Goal: Information Seeking & Learning: Check status

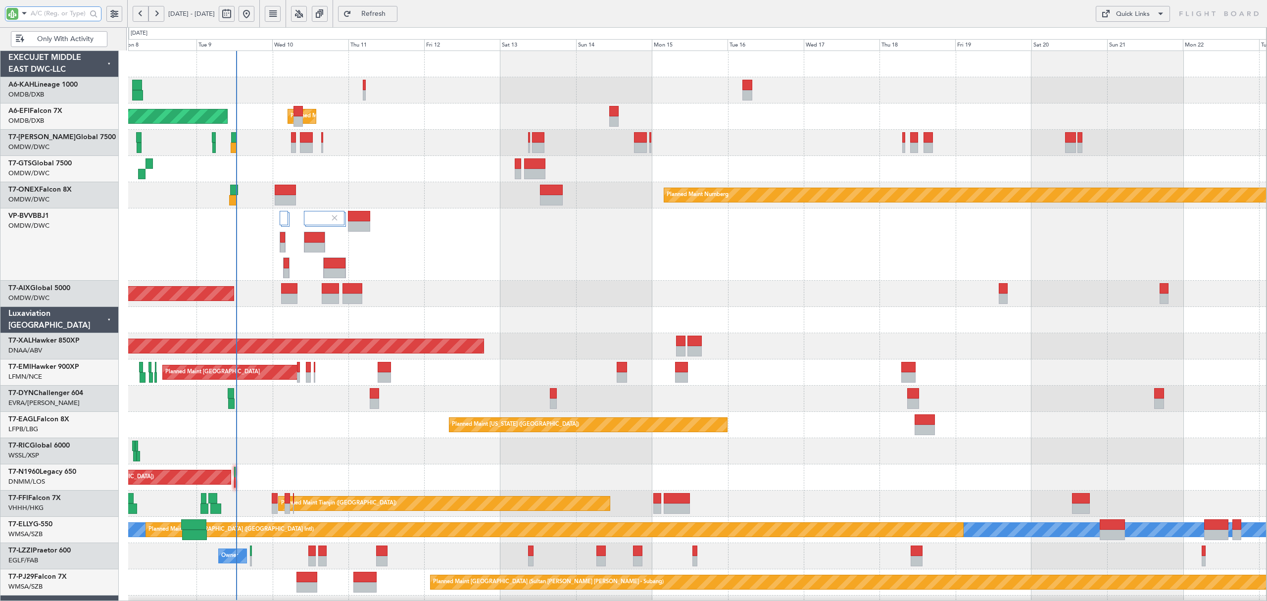
click at [47, 17] on input "text" at bounding box center [59, 13] width 56 height 15
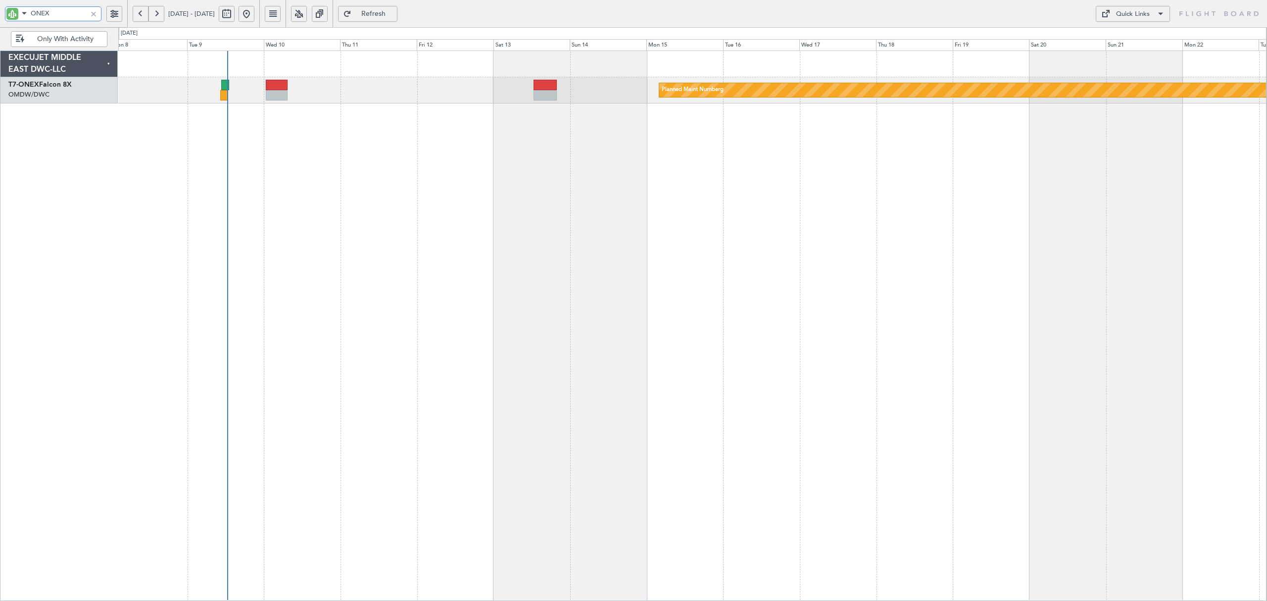
type input "ONEX"
click at [140, 13] on button at bounding box center [141, 14] width 16 height 16
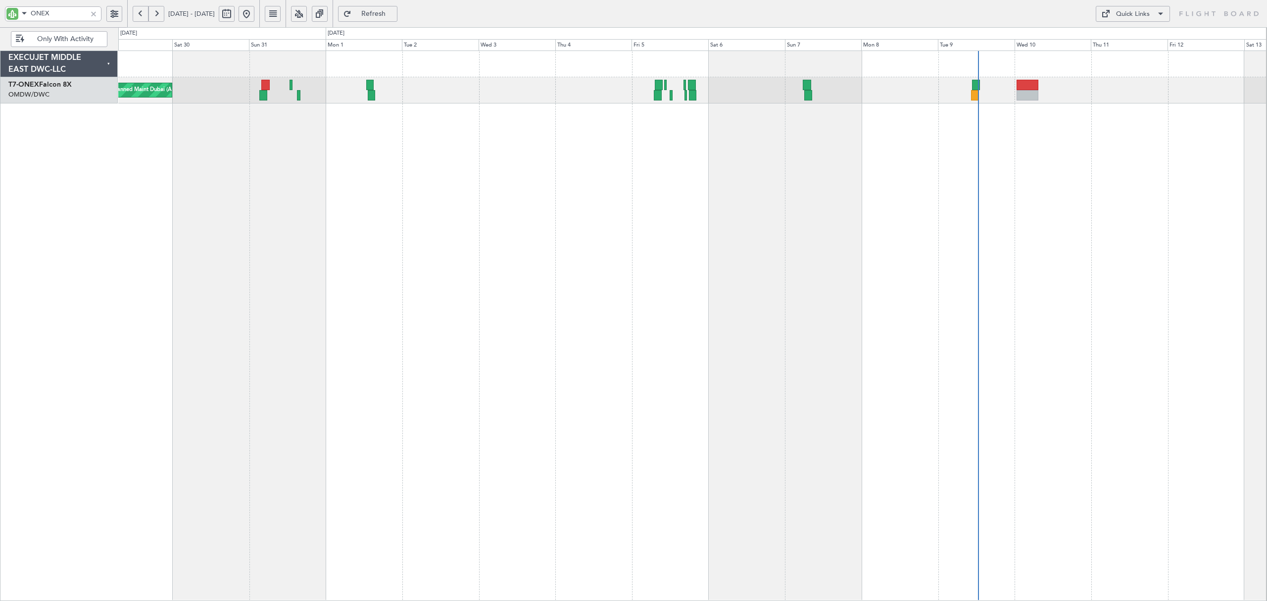
click at [140, 13] on button at bounding box center [141, 14] width 16 height 16
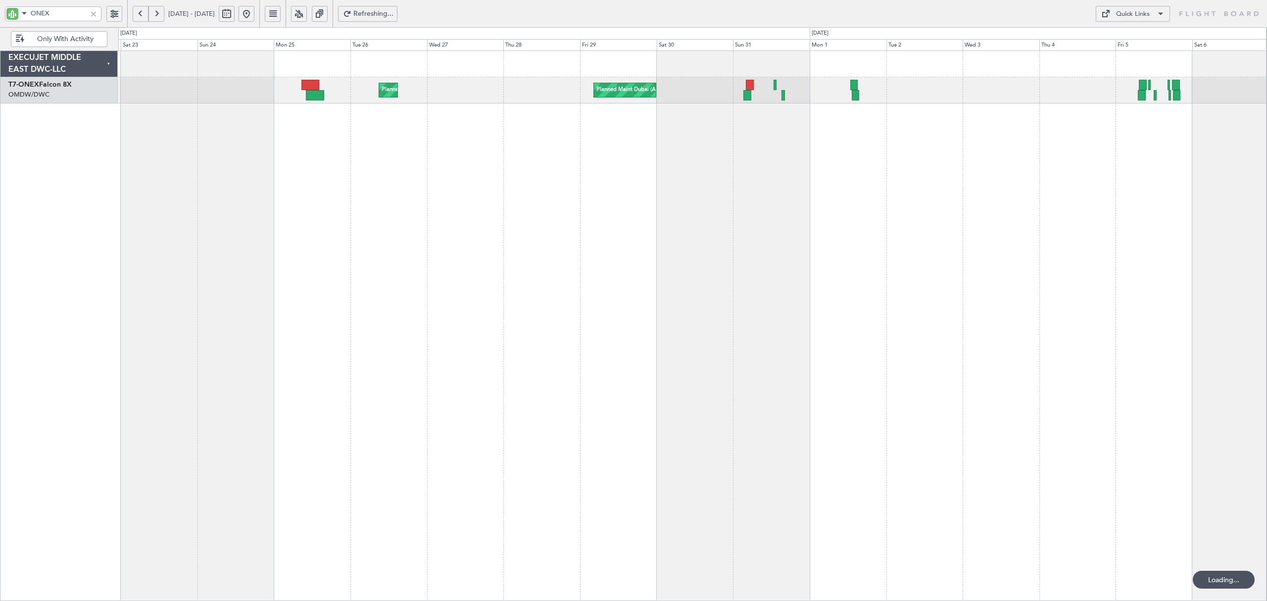
click at [140, 13] on button at bounding box center [141, 14] width 16 height 16
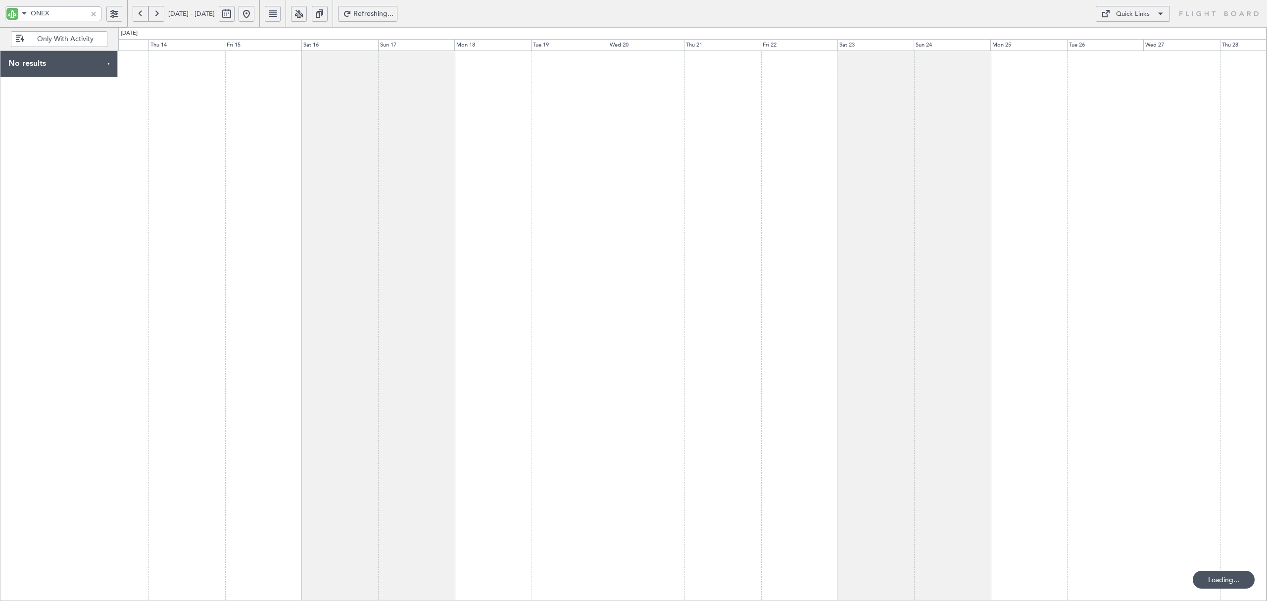
click at [140, 13] on button at bounding box center [141, 14] width 16 height 16
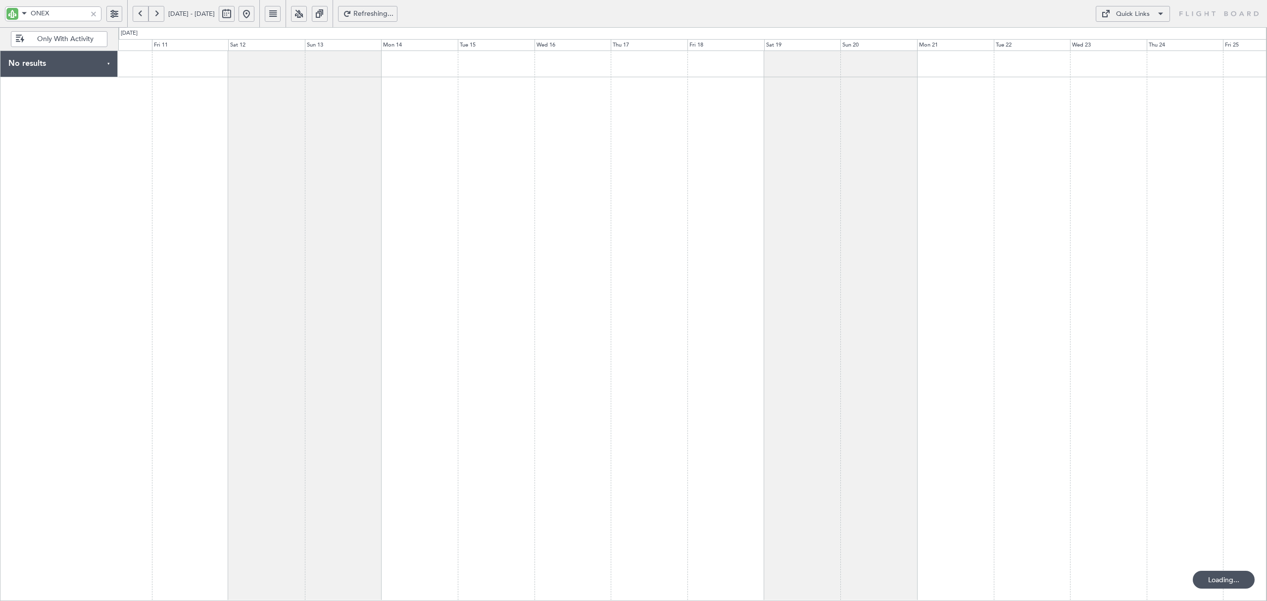
click at [140, 13] on button at bounding box center [141, 14] width 16 height 16
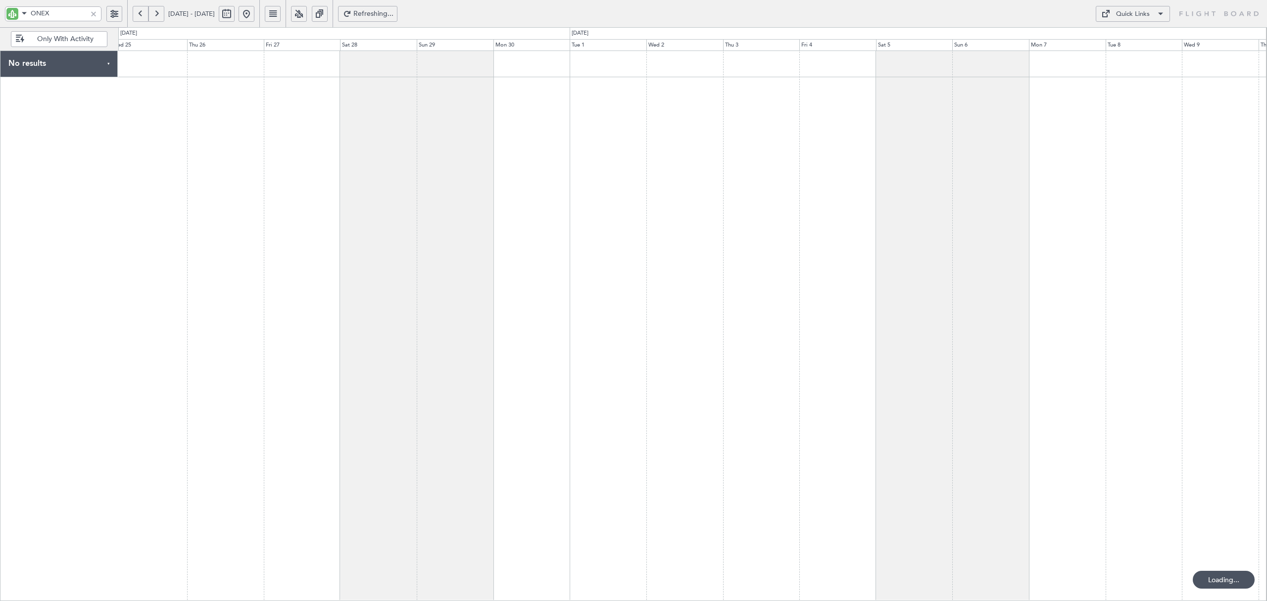
click at [140, 13] on button at bounding box center [141, 14] width 16 height 16
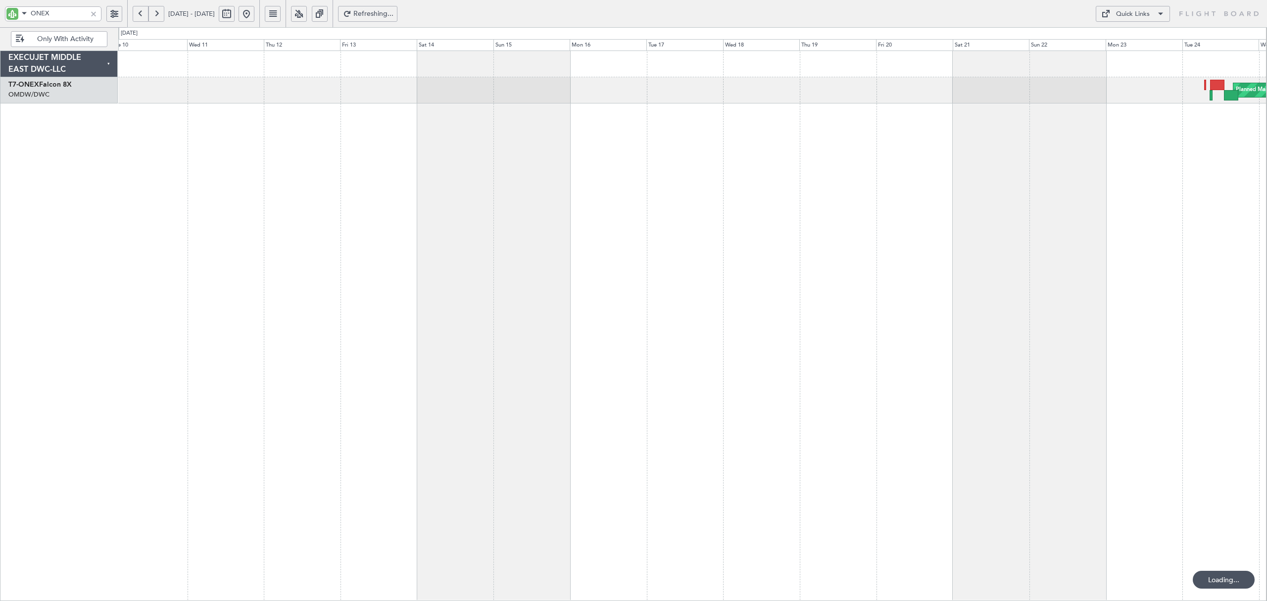
click at [154, 15] on button at bounding box center [156, 14] width 16 height 16
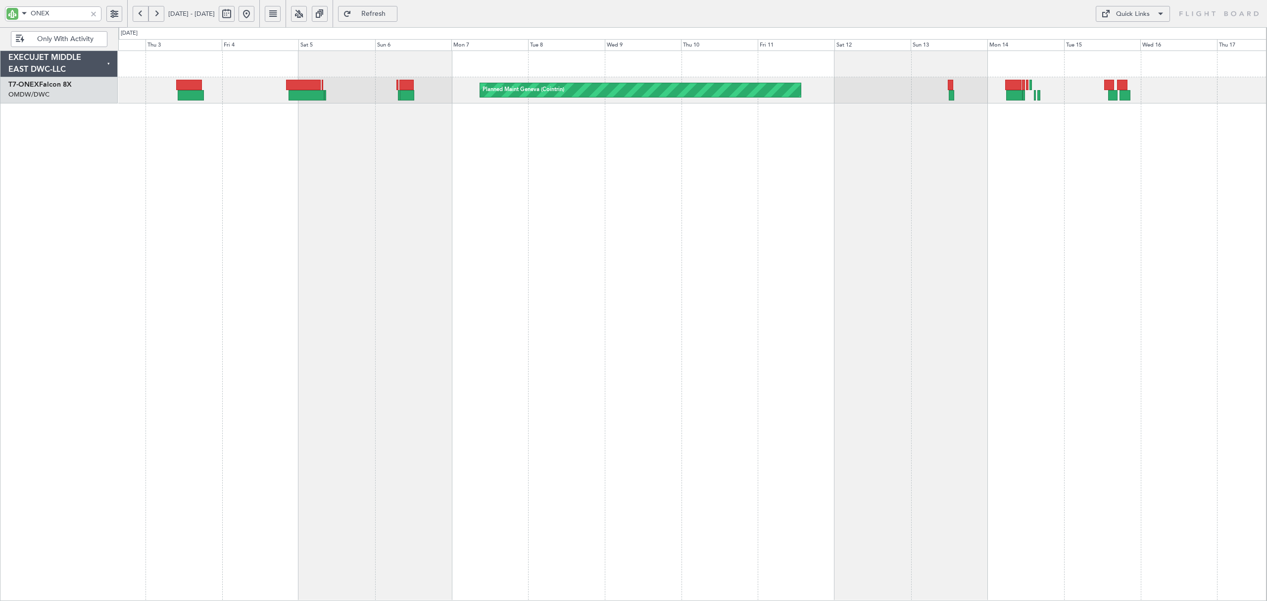
click at [0, 169] on html "ONEX 25 Jun 2025 - 10 Jul 2025 Refresh Quick Links Only With Activity Planned M…" at bounding box center [633, 300] width 1267 height 601
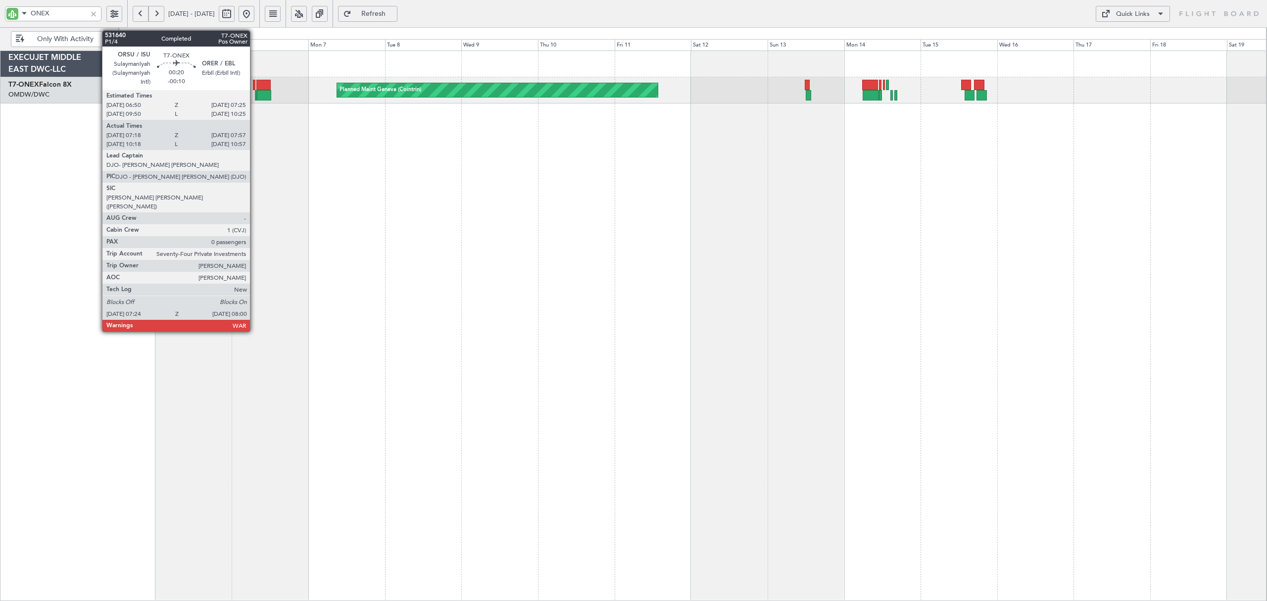
click at [255, 97] on div at bounding box center [256, 95] width 2 height 10
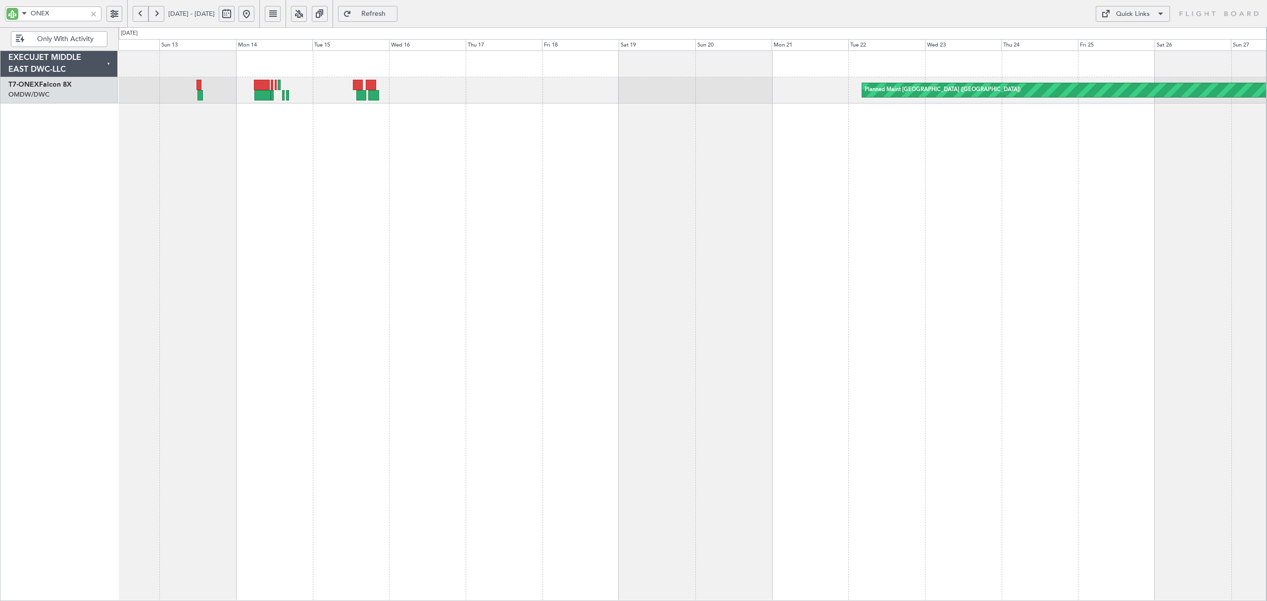
click at [293, 128] on div "Planned Maint London (Farnborough) Planned Maint Geneva (Cointrin) Planned Main…" at bounding box center [692, 325] width 1148 height 550
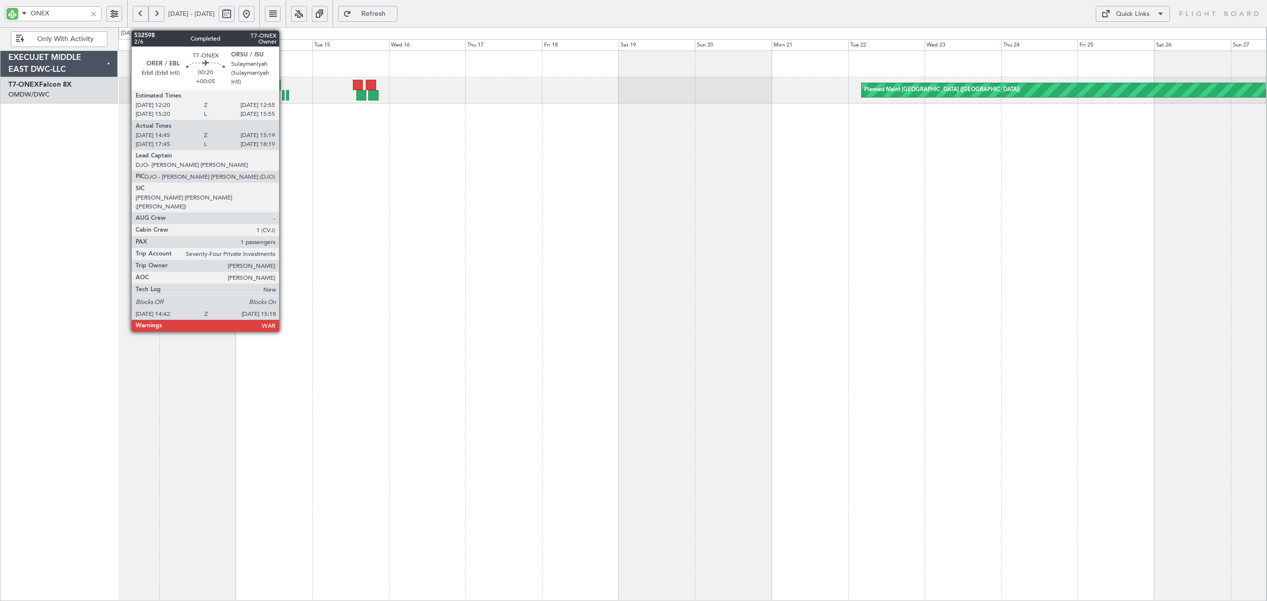
click at [283, 97] on div at bounding box center [283, 95] width 2 height 10
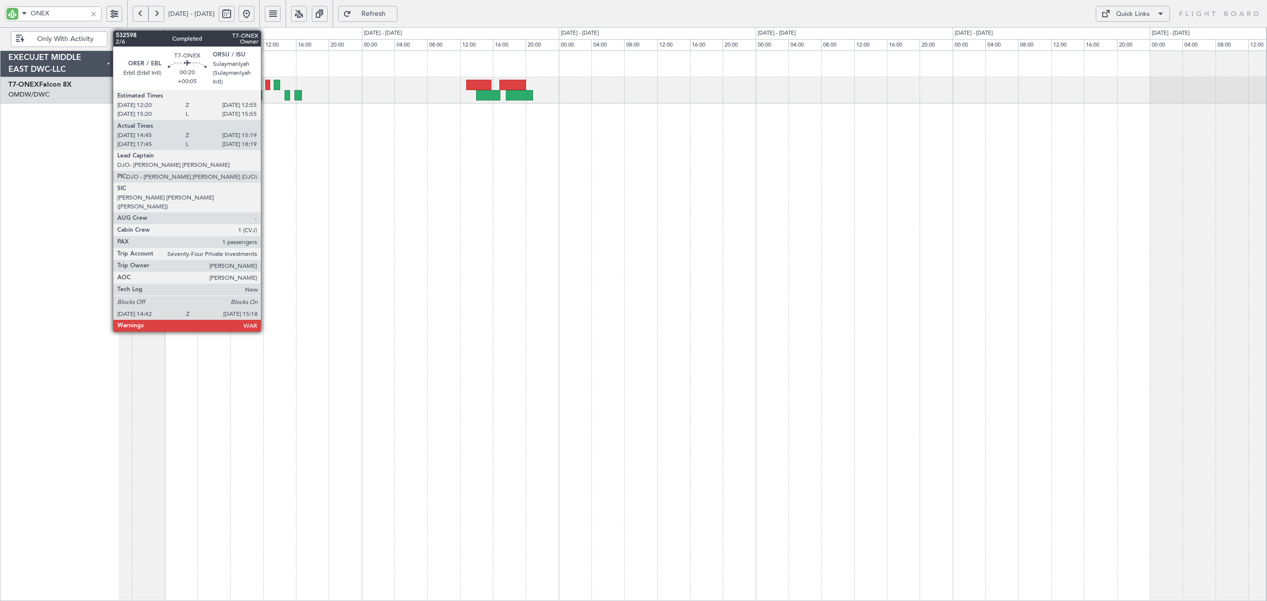
click at [265, 84] on div at bounding box center [267, 85] width 5 height 10
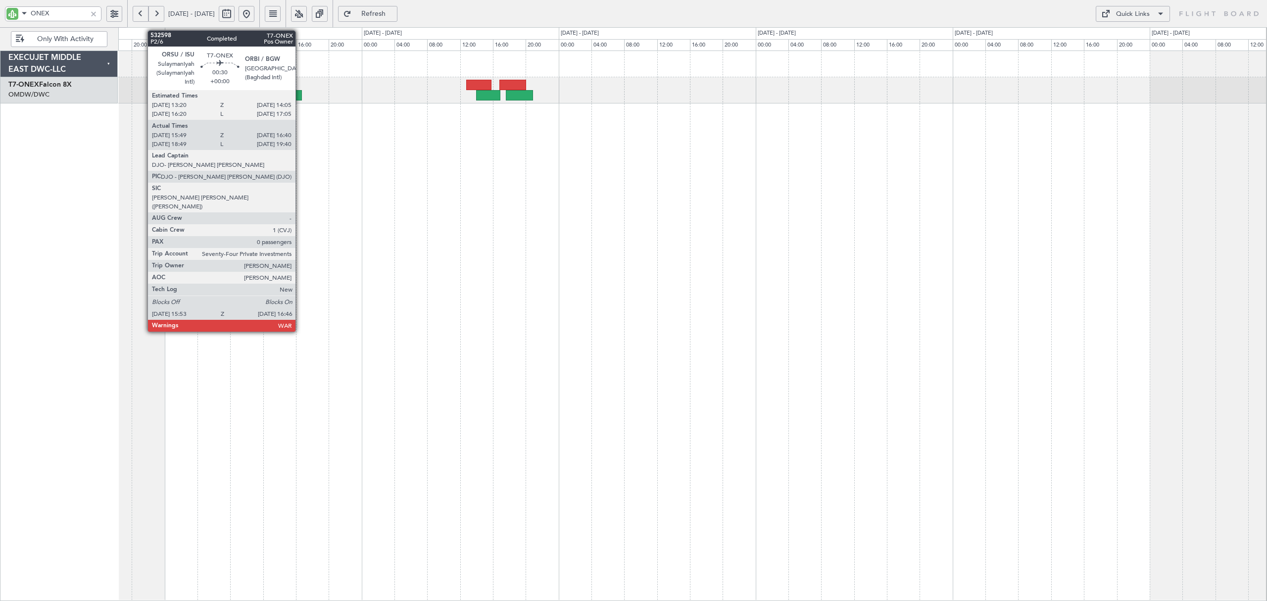
click at [300, 95] on div at bounding box center [297, 95] width 7 height 10
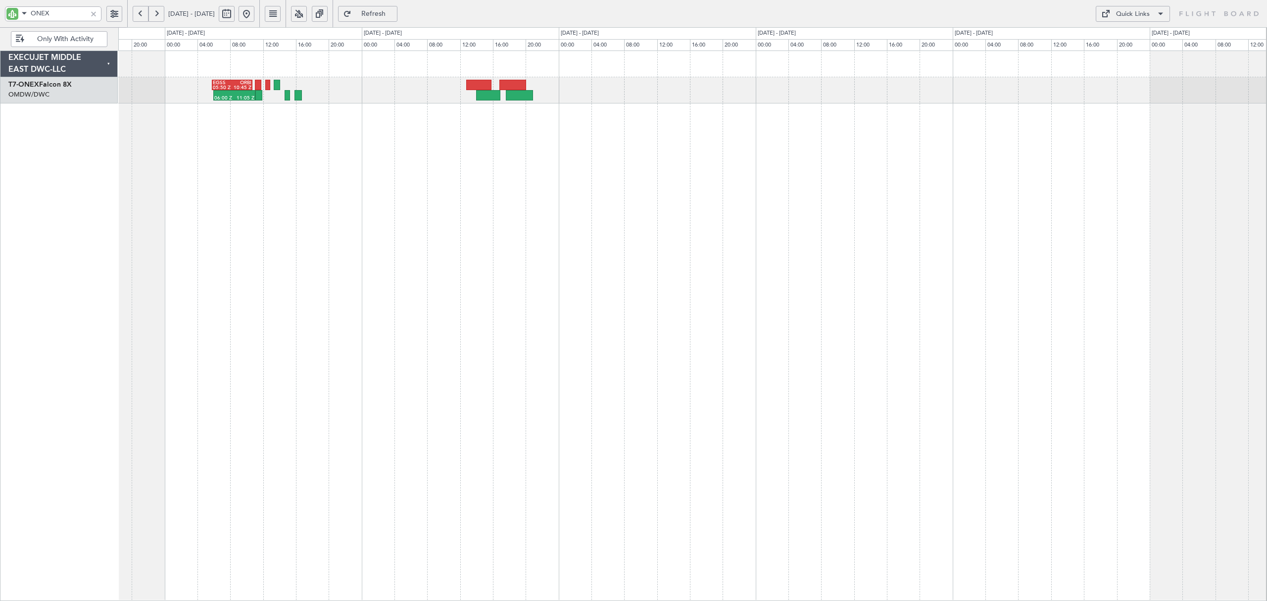
click at [143, 14] on button at bounding box center [141, 14] width 16 height 16
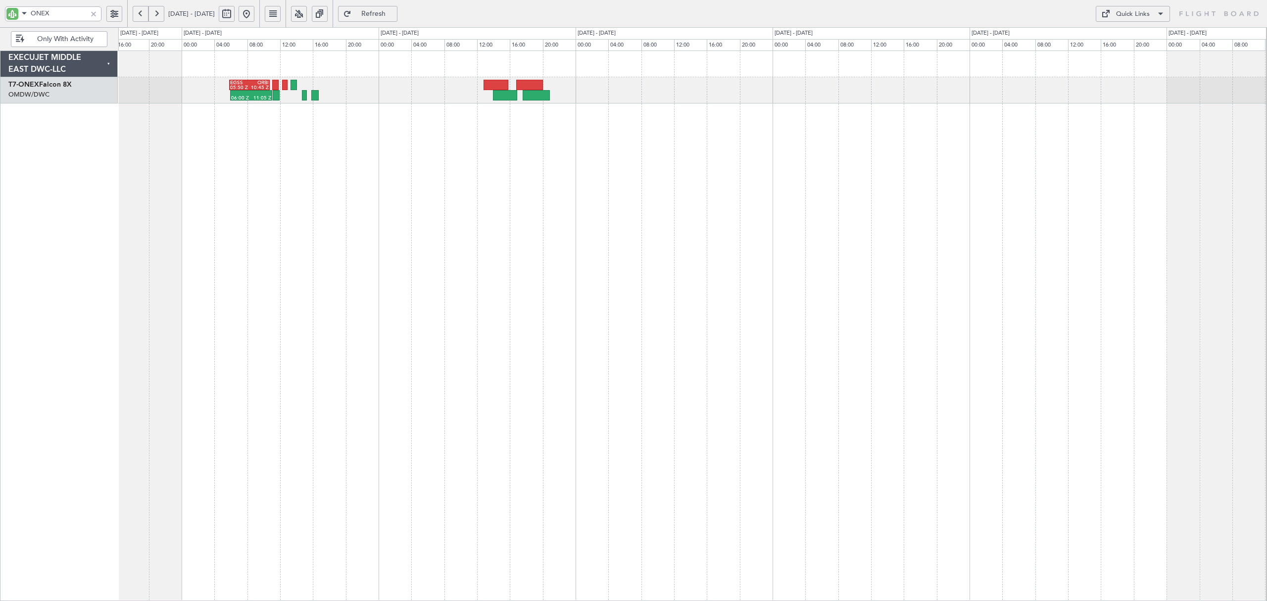
click at [143, 14] on button at bounding box center [141, 14] width 16 height 16
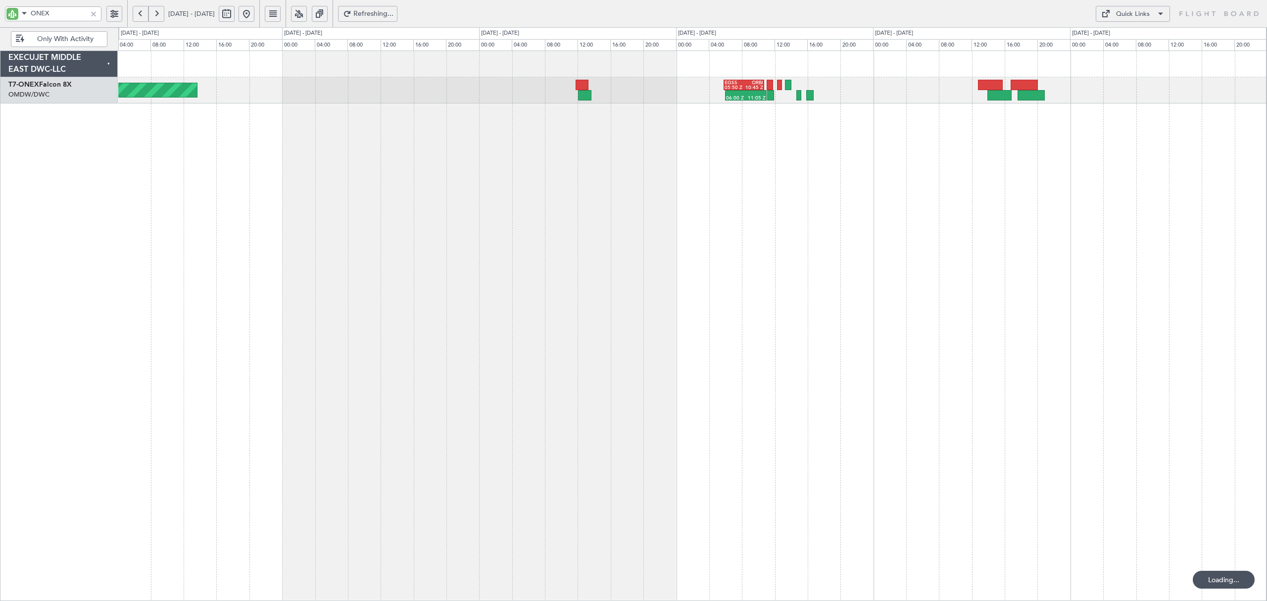
click at [143, 14] on button at bounding box center [141, 14] width 16 height 16
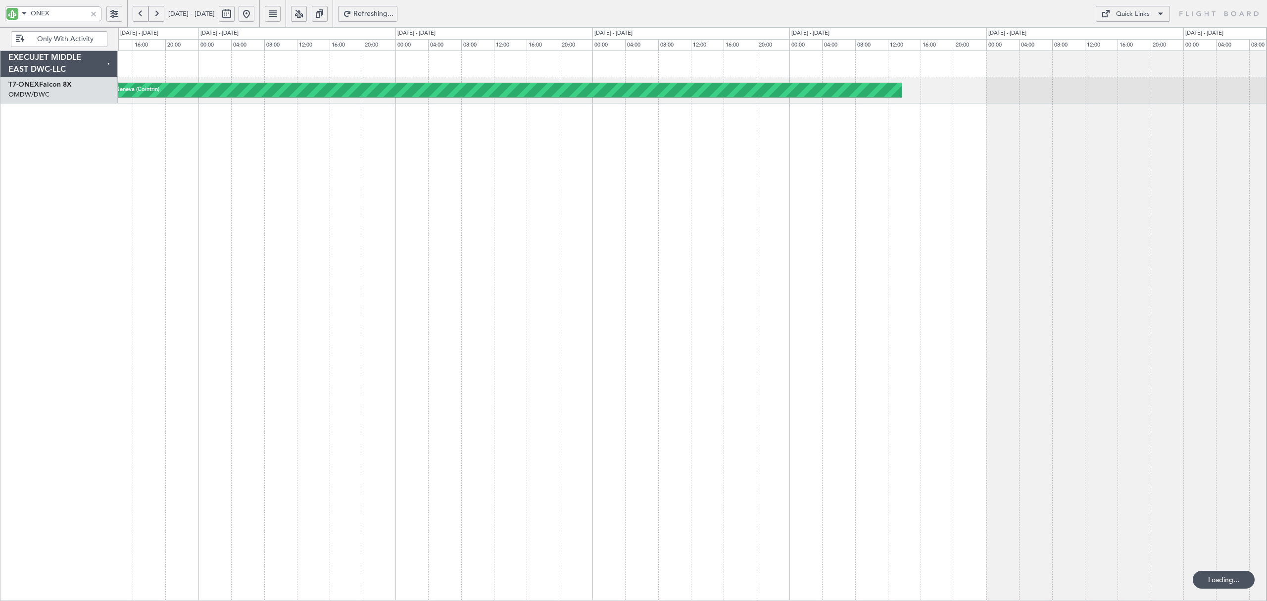
click at [143, 14] on button at bounding box center [141, 14] width 16 height 16
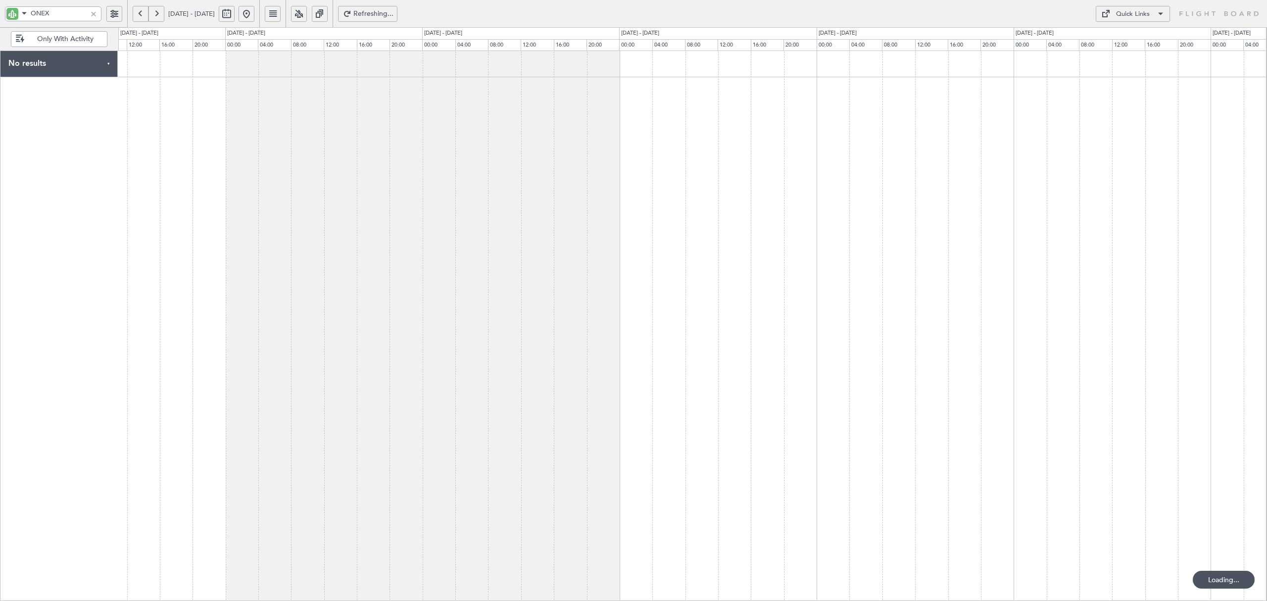
click at [143, 14] on button at bounding box center [141, 14] width 16 height 16
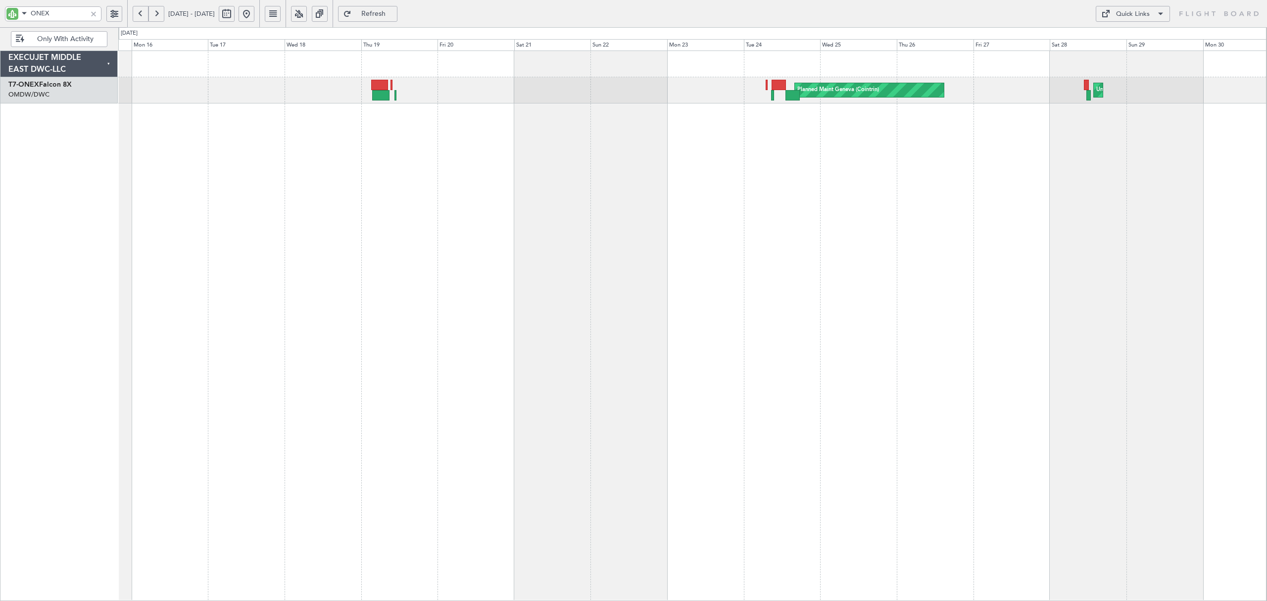
click at [143, 12] on button at bounding box center [141, 14] width 16 height 16
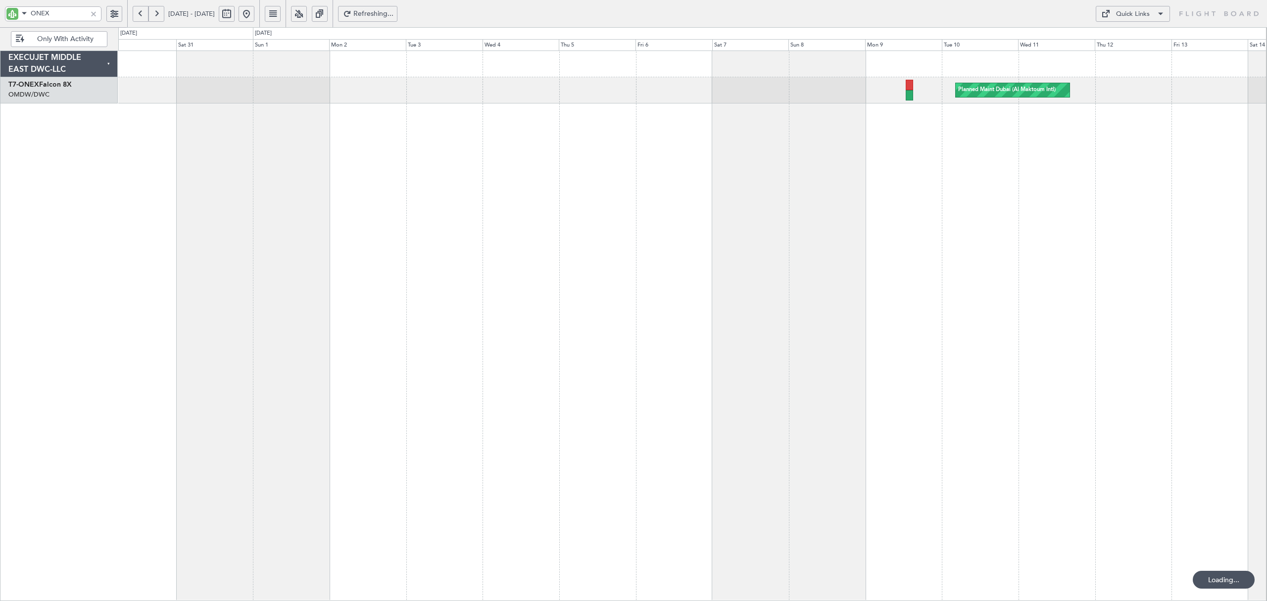
click at [218, 133] on div "Planned Maint Dubai (Al Maktoum Intl)" at bounding box center [692, 325] width 1148 height 550
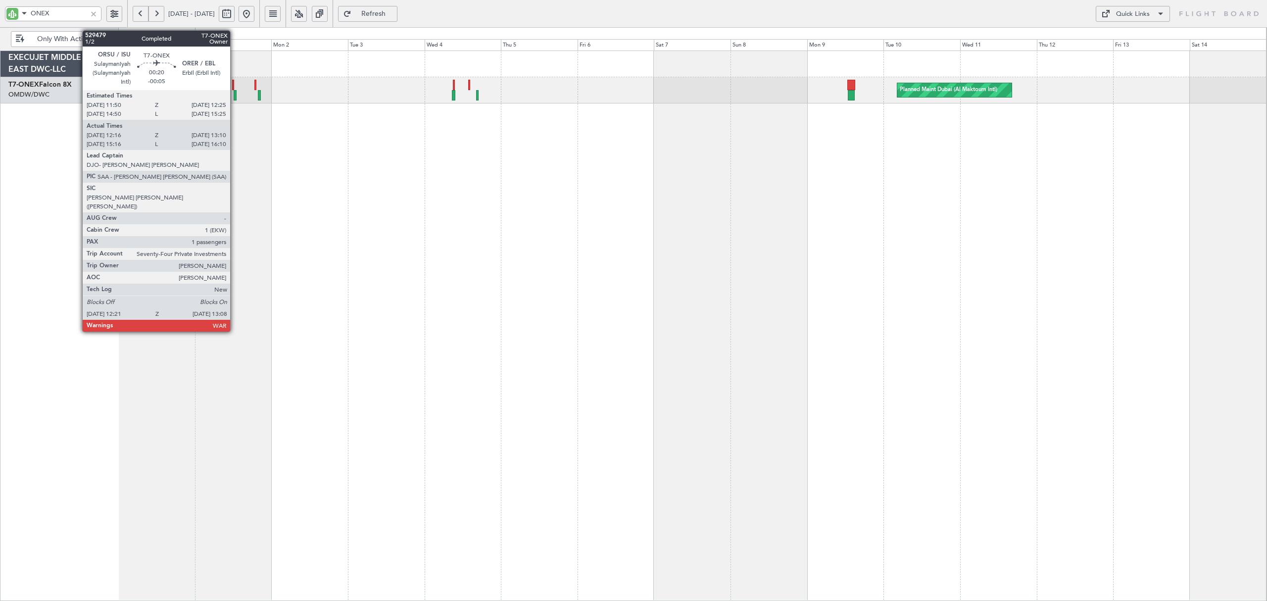
click at [235, 94] on div at bounding box center [235, 95] width 3 height 10
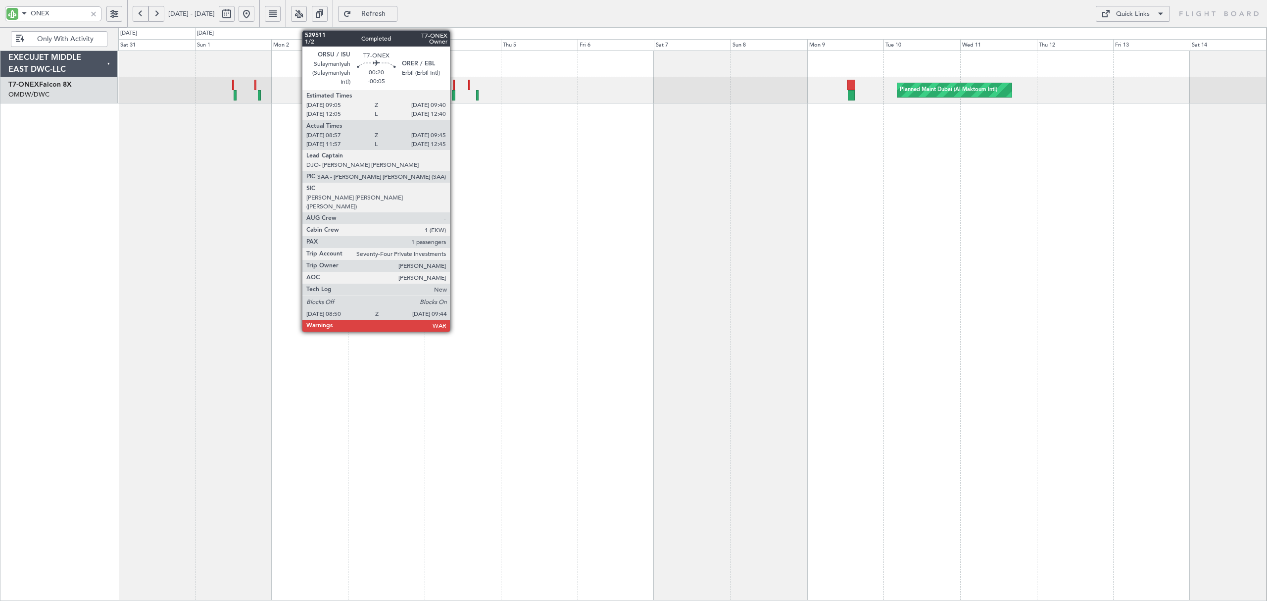
click at [454, 97] on div at bounding box center [453, 95] width 3 height 10
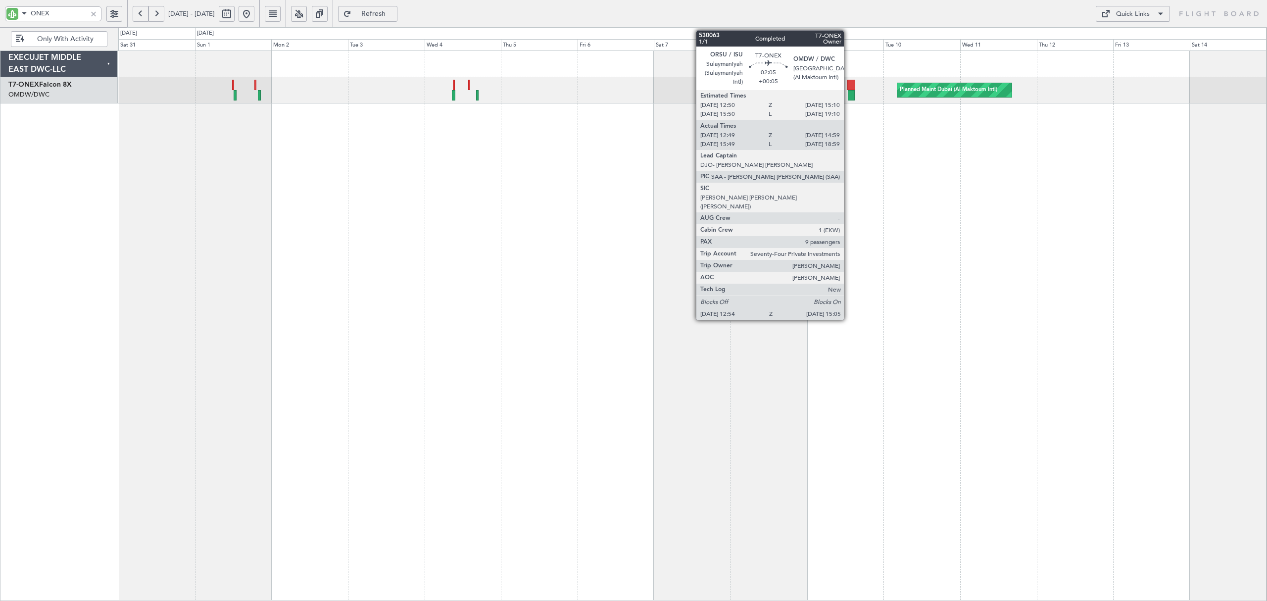
click at [848, 89] on div at bounding box center [851, 85] width 8 height 10
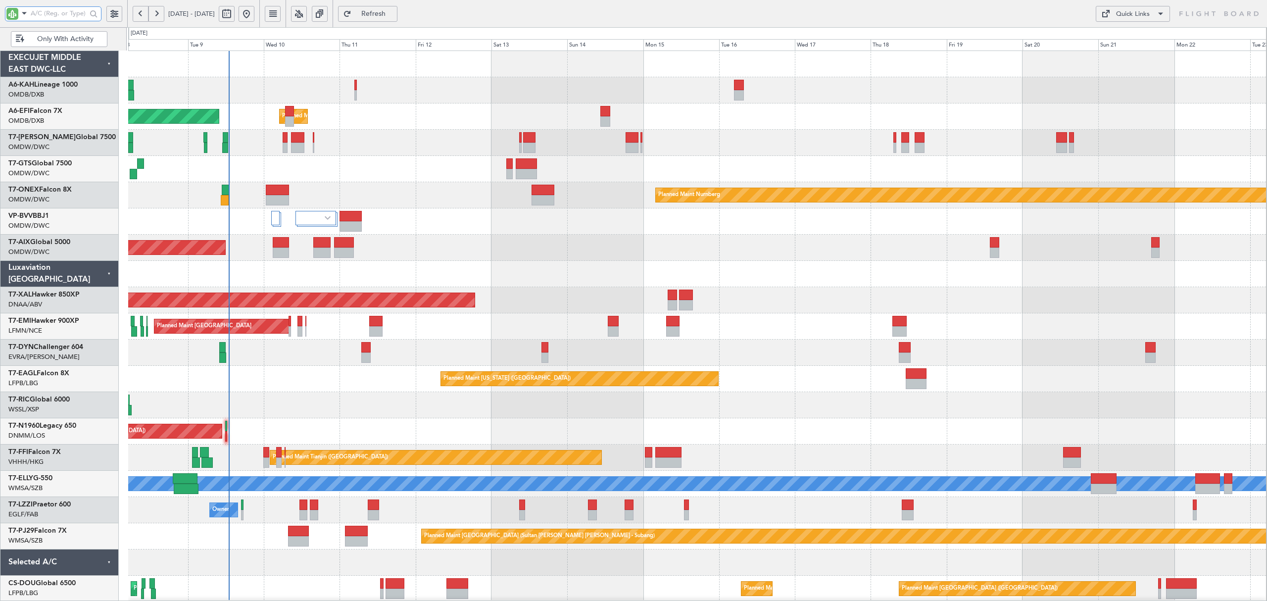
click at [42, 11] on input "text" at bounding box center [59, 13] width 56 height 15
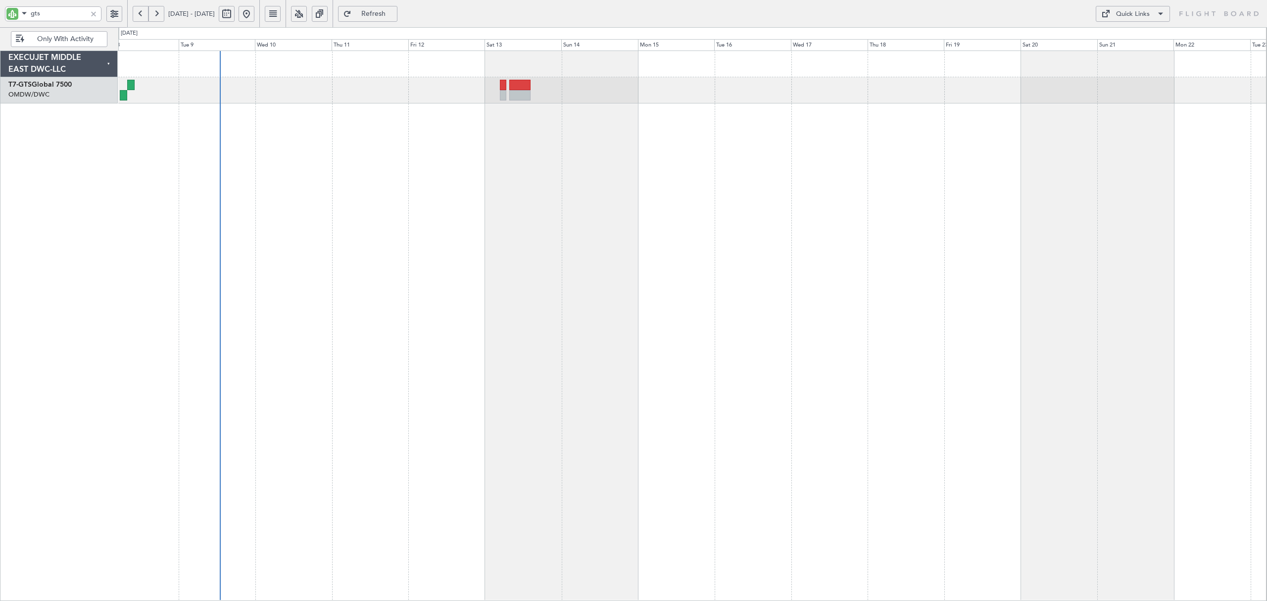
click at [141, 14] on button at bounding box center [141, 14] width 16 height 16
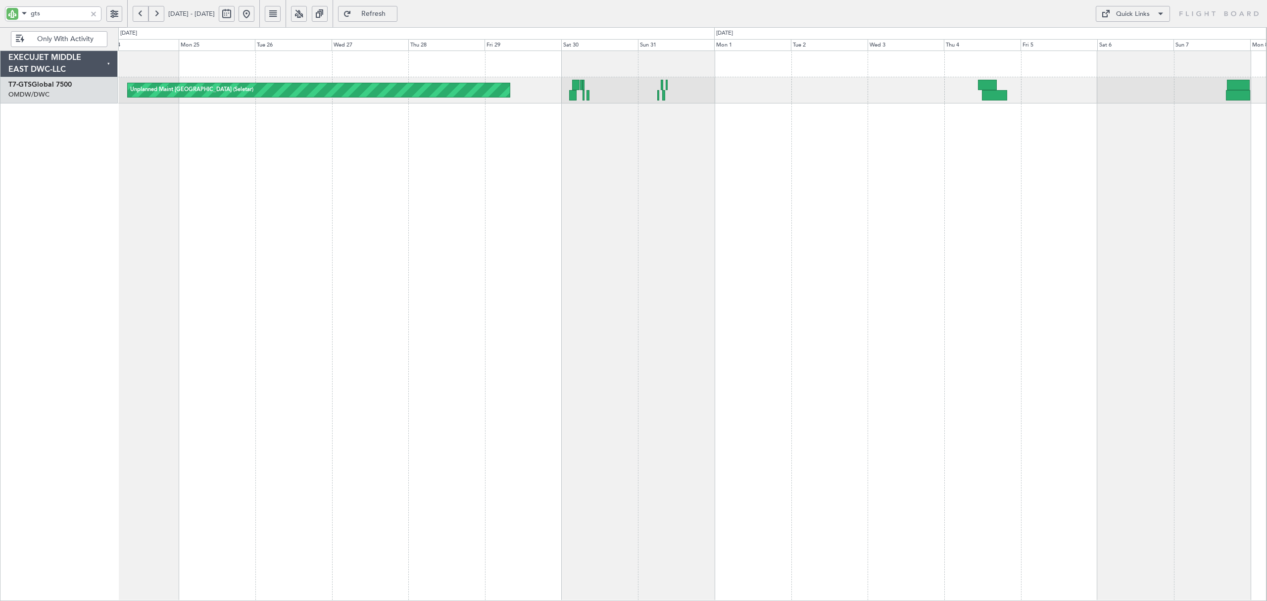
click at [139, 16] on button at bounding box center [141, 14] width 16 height 16
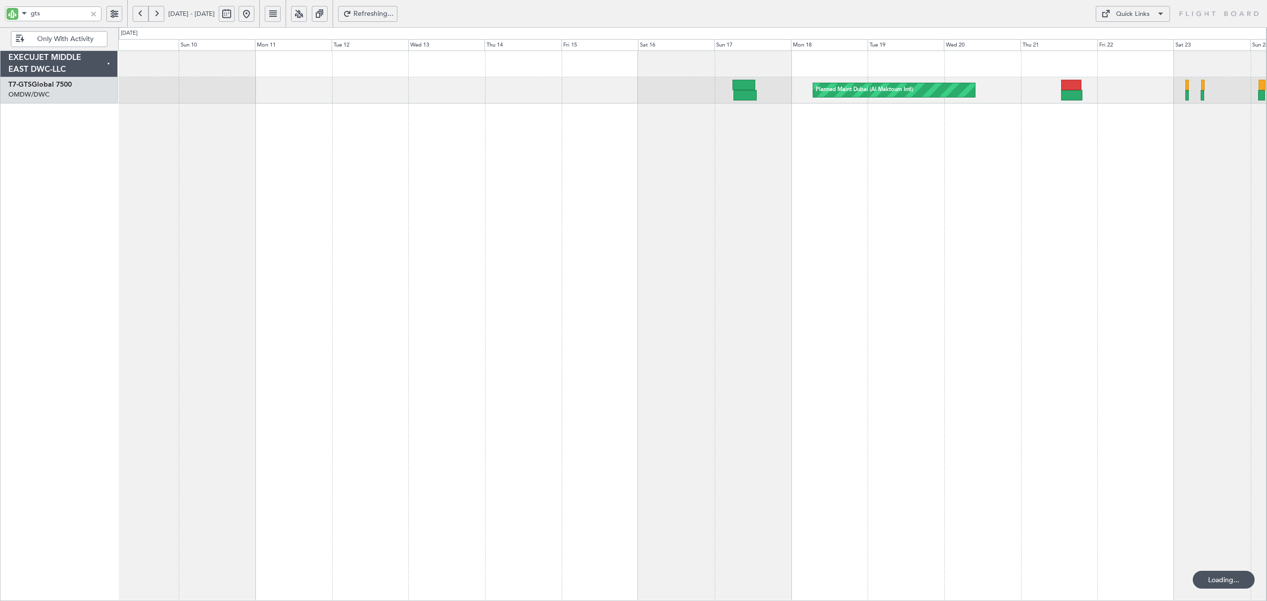
click at [139, 16] on button at bounding box center [141, 14] width 16 height 16
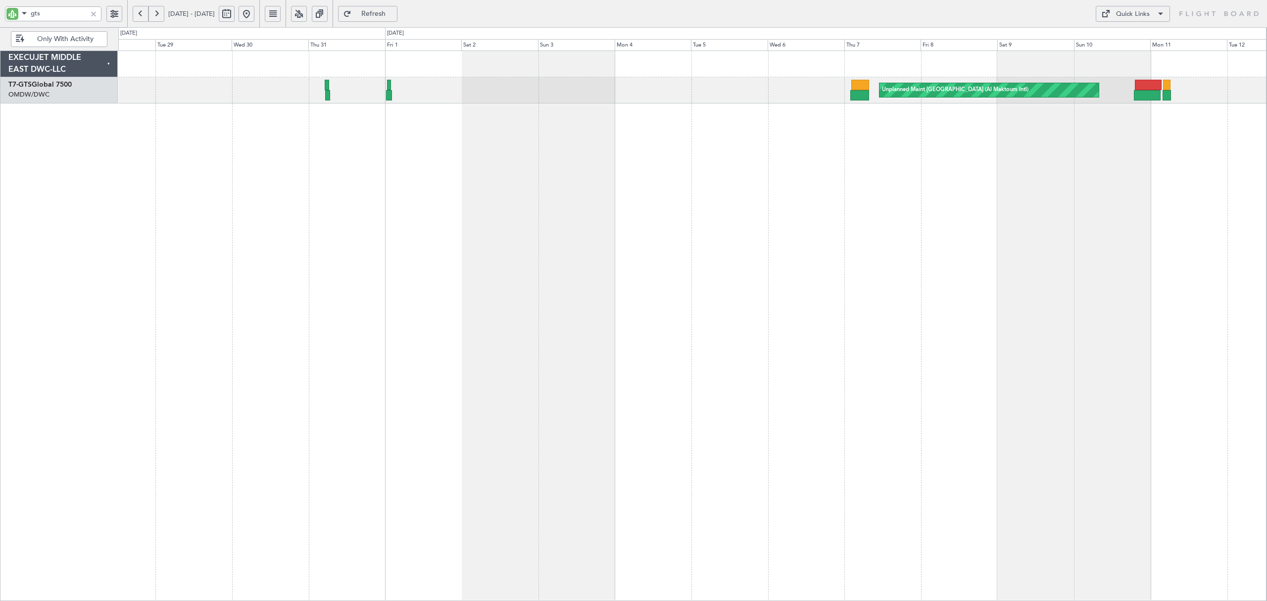
click at [334, 109] on div "Unplanned Maint [GEOGRAPHIC_DATA] (Al Maktoum Intl)" at bounding box center [692, 325] width 1148 height 550
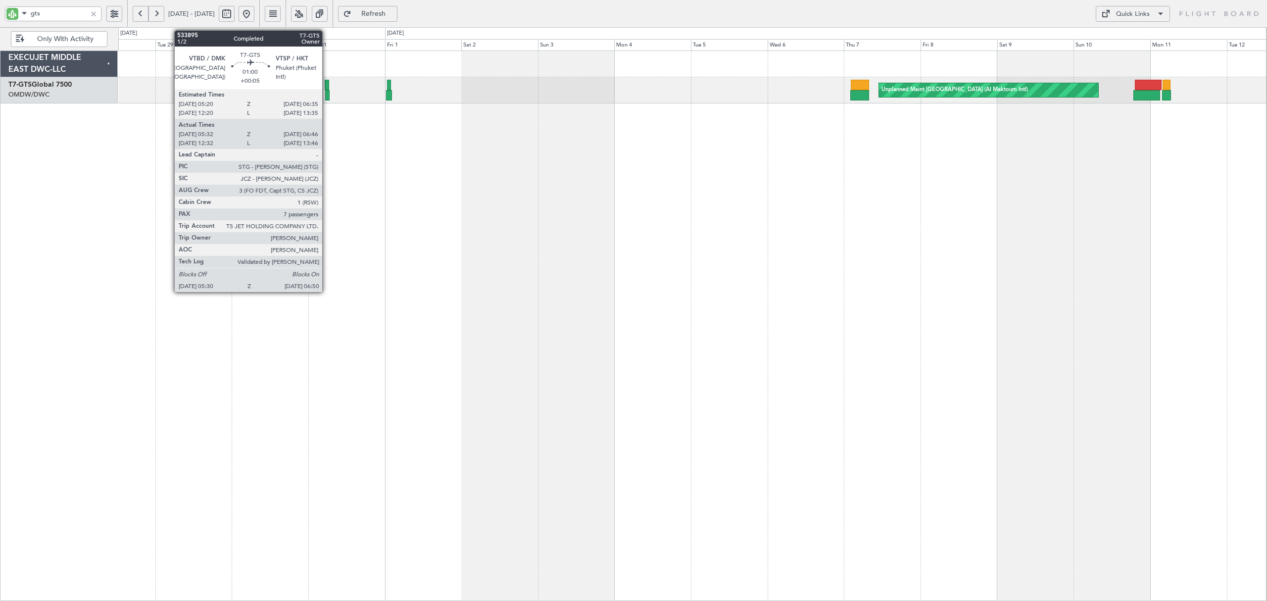
click at [327, 90] on div at bounding box center [327, 85] width 4 height 10
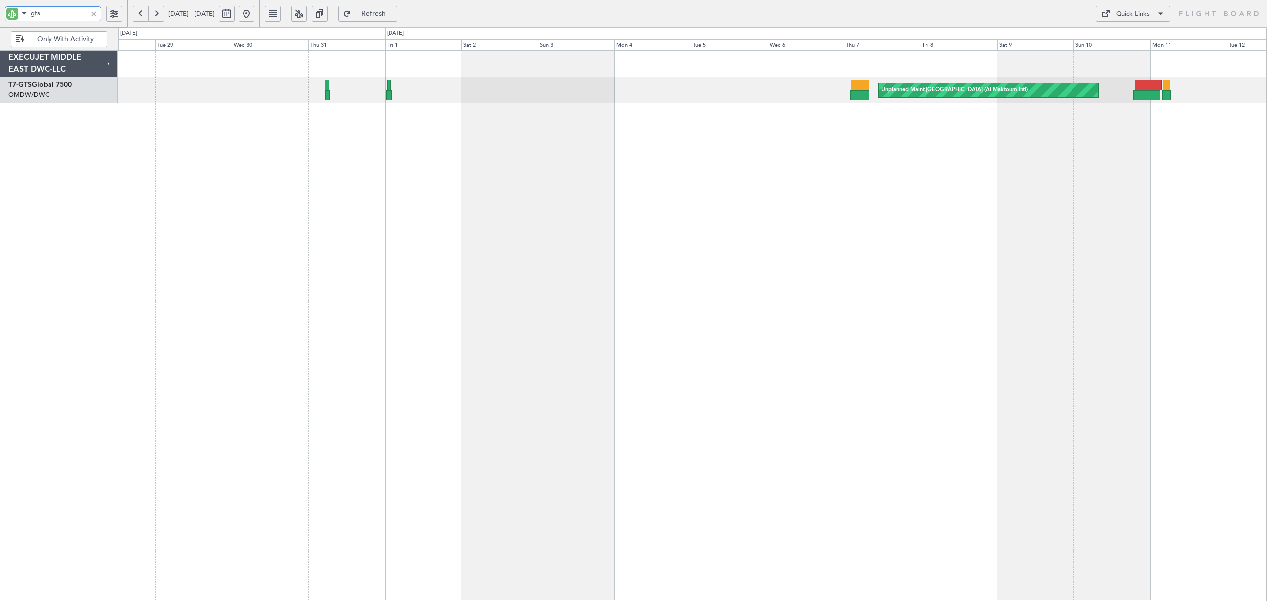
drag, startPoint x: 52, startPoint y: 12, endPoint x: 0, endPoint y: 10, distance: 52.0
click at [0, 10] on div "gts" at bounding box center [63, 13] width 127 height 27
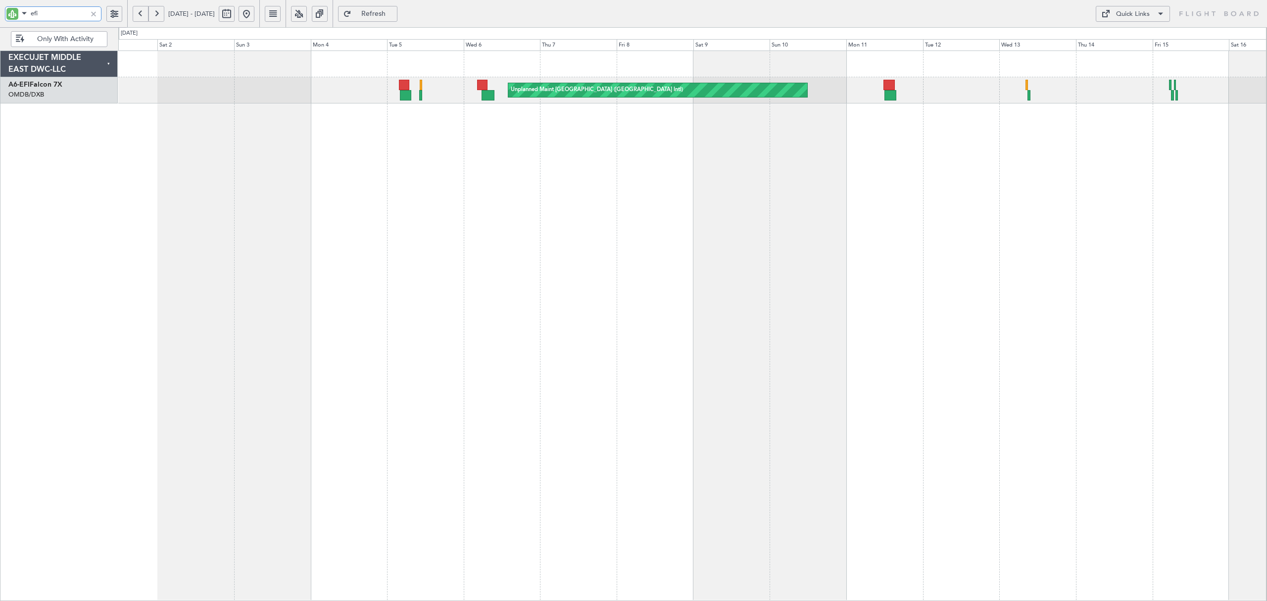
click at [423, 181] on div "Unplanned Maint [GEOGRAPHIC_DATA] ([GEOGRAPHIC_DATA] Intl) Planned Maint [GEOGR…" at bounding box center [692, 325] width 1148 height 550
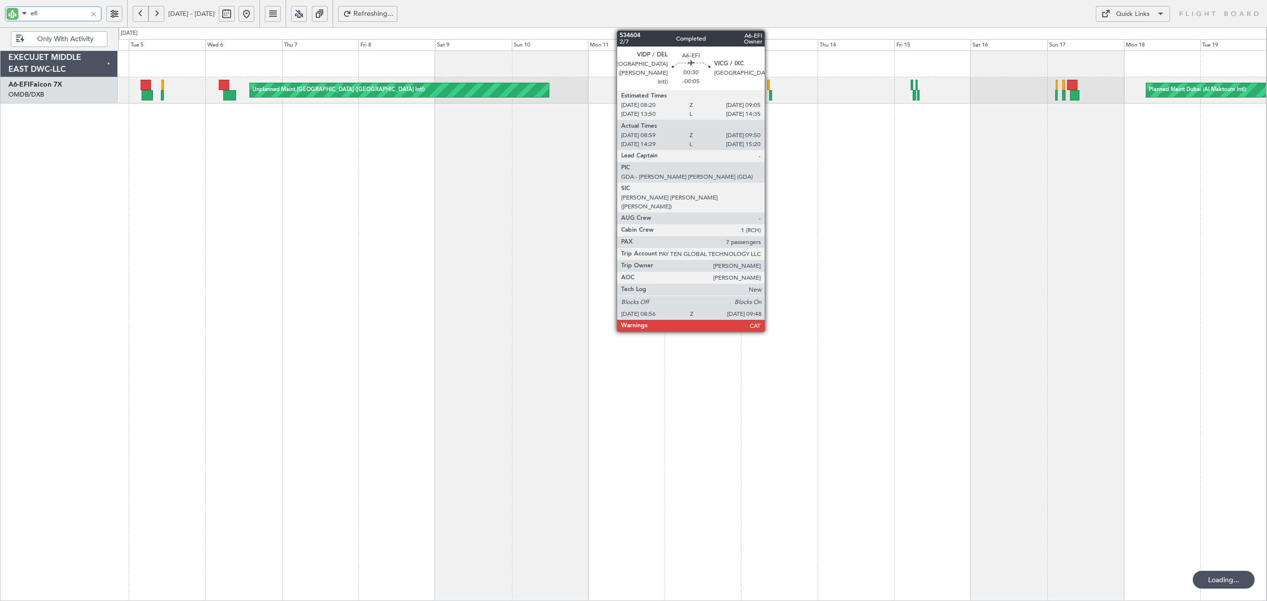
click at [769, 94] on div at bounding box center [770, 95] width 3 height 10
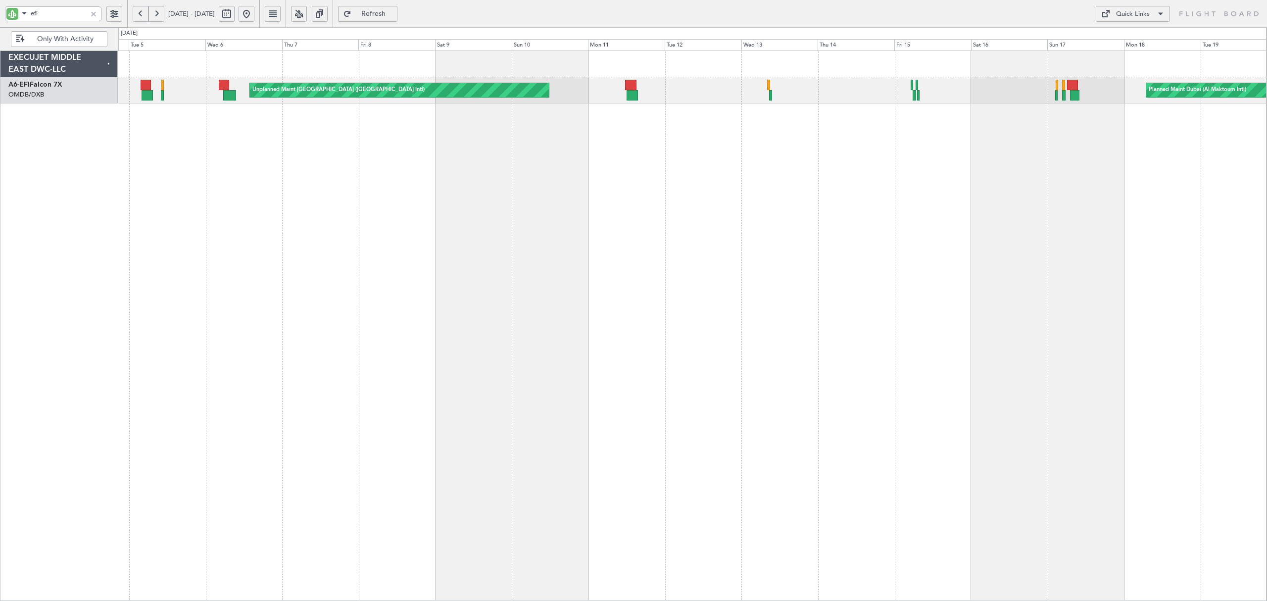
click at [139, 20] on button at bounding box center [141, 14] width 16 height 16
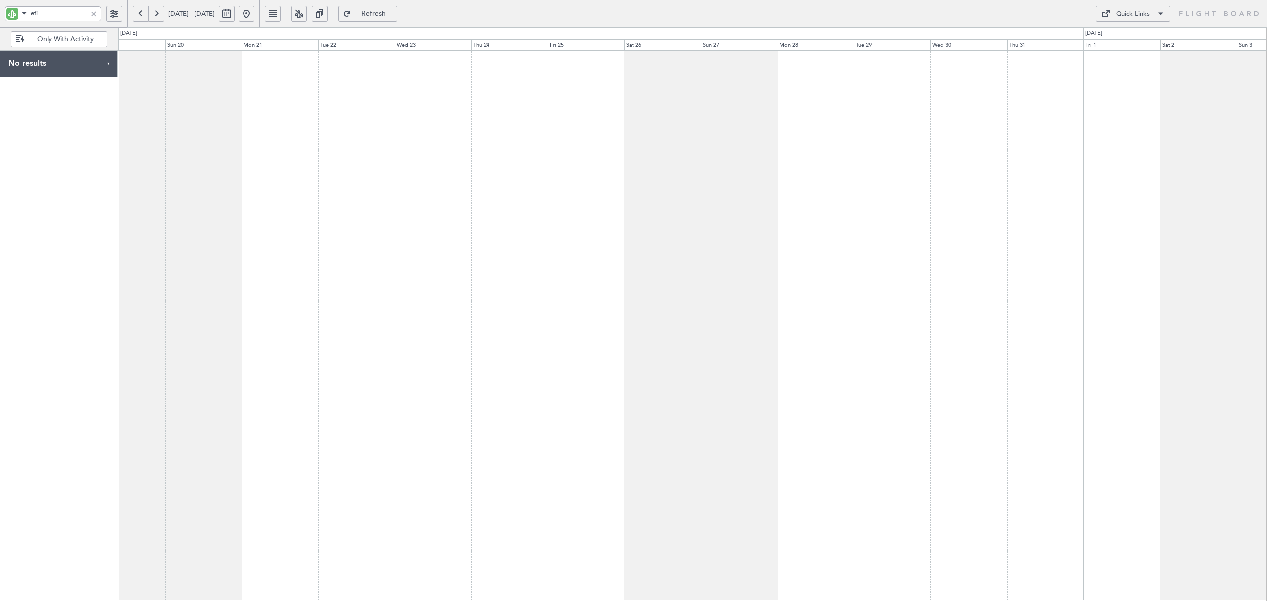
click at [279, 130] on div at bounding box center [692, 325] width 1148 height 550
click at [258, 97] on div at bounding box center [692, 325] width 1148 height 550
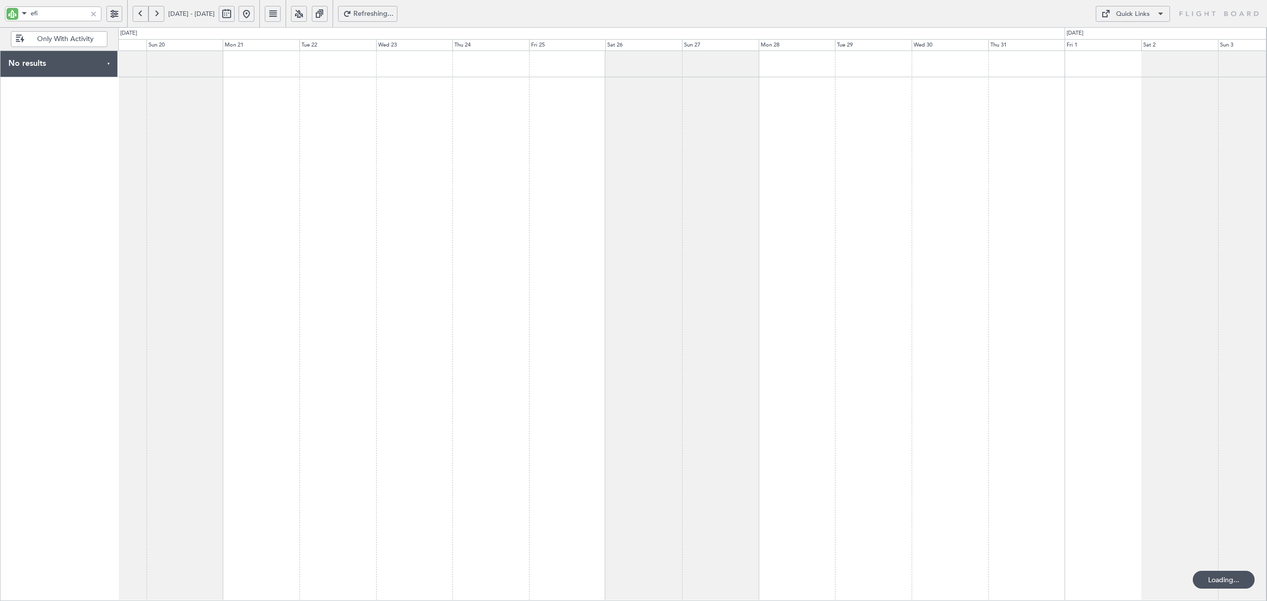
click at [531, 111] on div at bounding box center [692, 325] width 1148 height 550
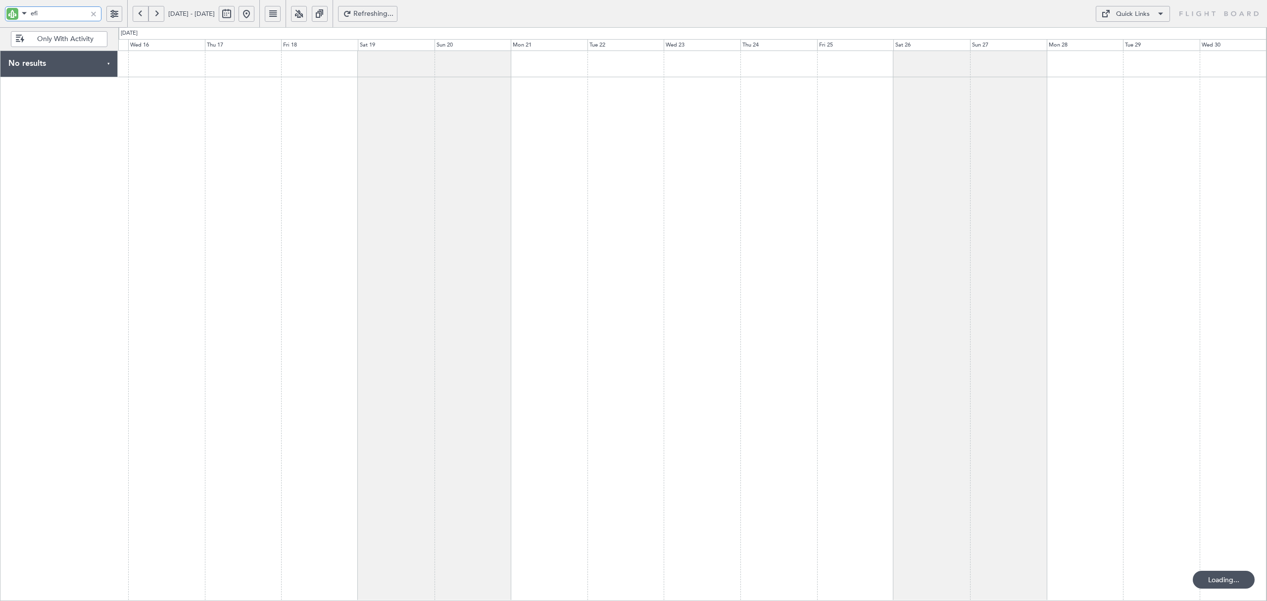
drag, startPoint x: 56, startPoint y: 12, endPoint x: -47, endPoint y: 5, distance: 103.2
click at [0, 5] on html "efi [DATE] - [DATE] Refreshing... Quick Links Only With Activity No results 0 0…" at bounding box center [633, 300] width 1267 height 601
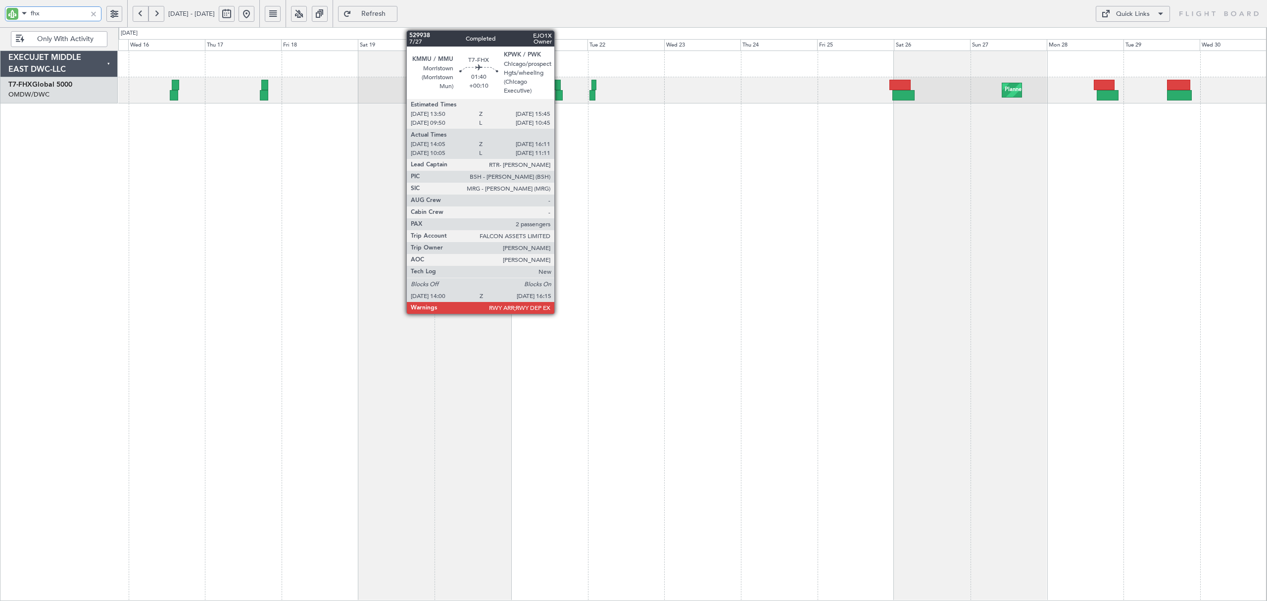
click at [559, 90] on div at bounding box center [557, 85] width 6 height 10
type input "fhx"
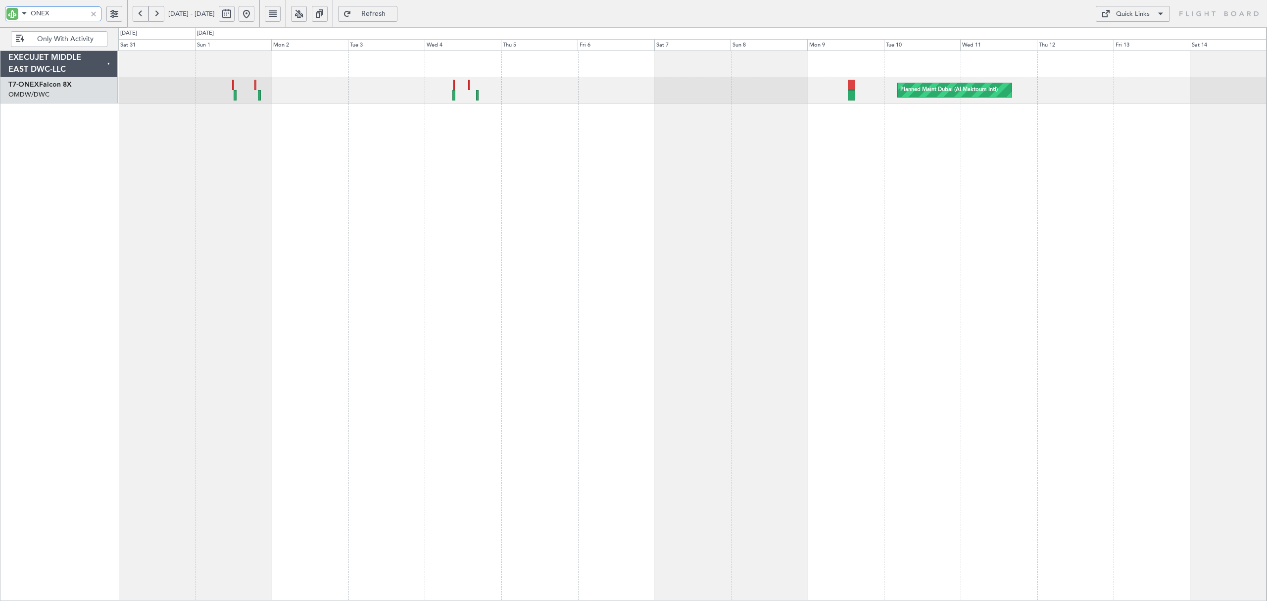
click at [66, 12] on input "ONEX" at bounding box center [59, 13] width 56 height 15
drag, startPoint x: 64, startPoint y: 16, endPoint x: 2, endPoint y: 11, distance: 62.0
click at [2, 11] on div "ONEX" at bounding box center [63, 13] width 127 height 27
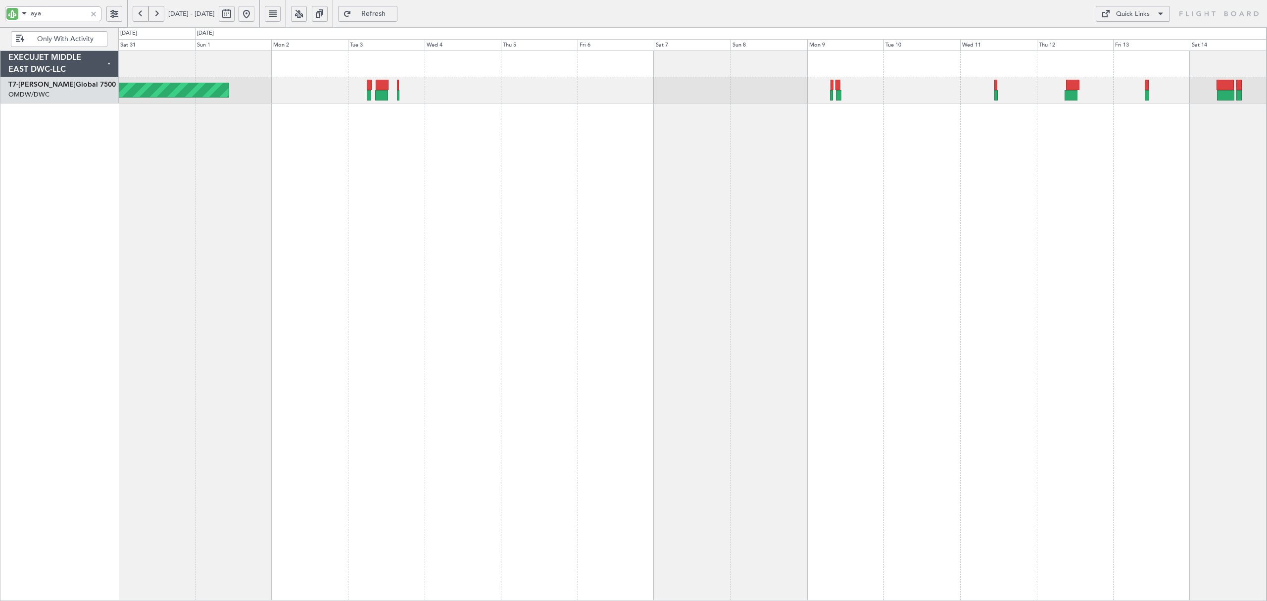
click at [150, 21] on button at bounding box center [156, 14] width 16 height 16
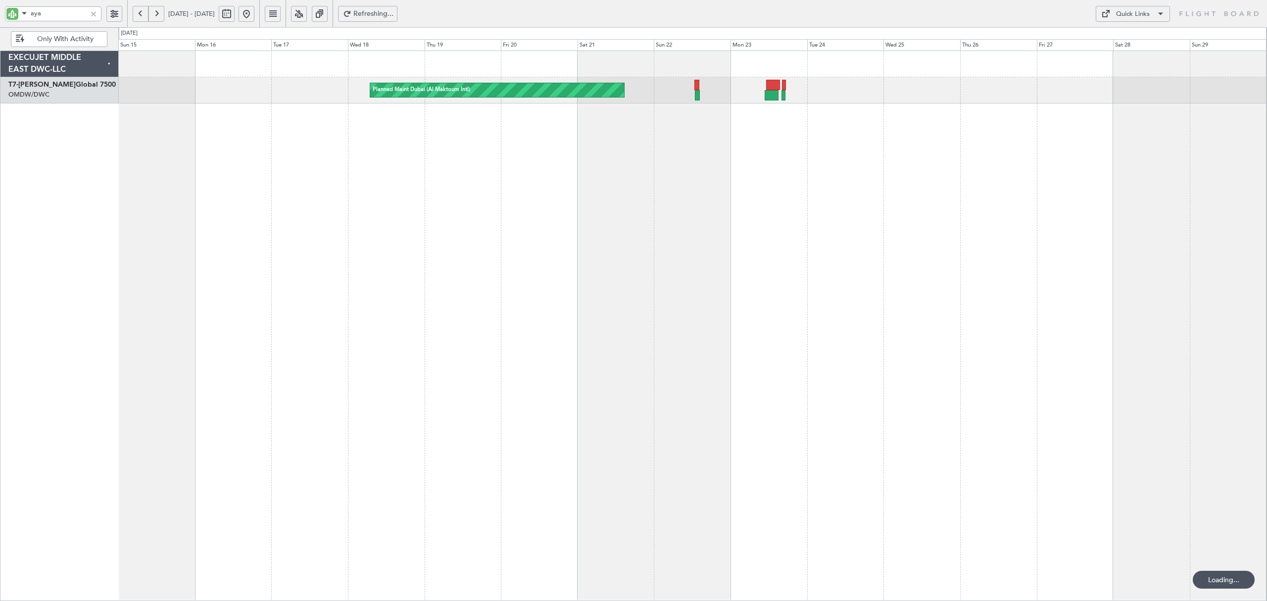
click at [156, 17] on button at bounding box center [156, 14] width 16 height 16
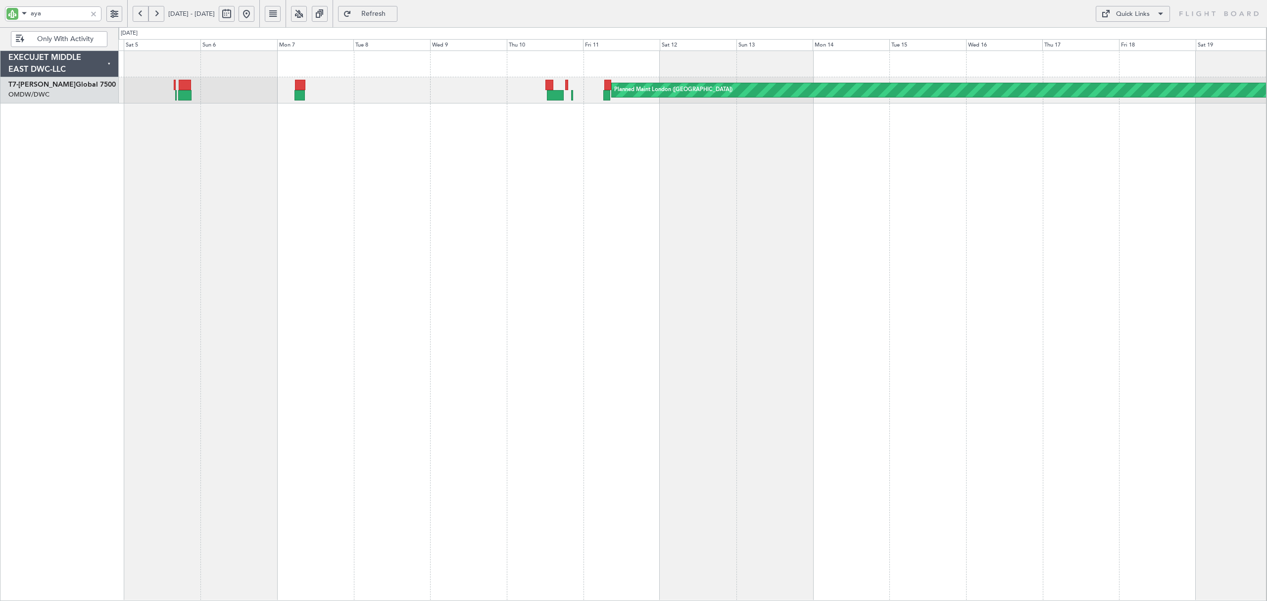
click at [467, 165] on div "Planned Maint London (Biggin Hill)" at bounding box center [692, 325] width 1148 height 550
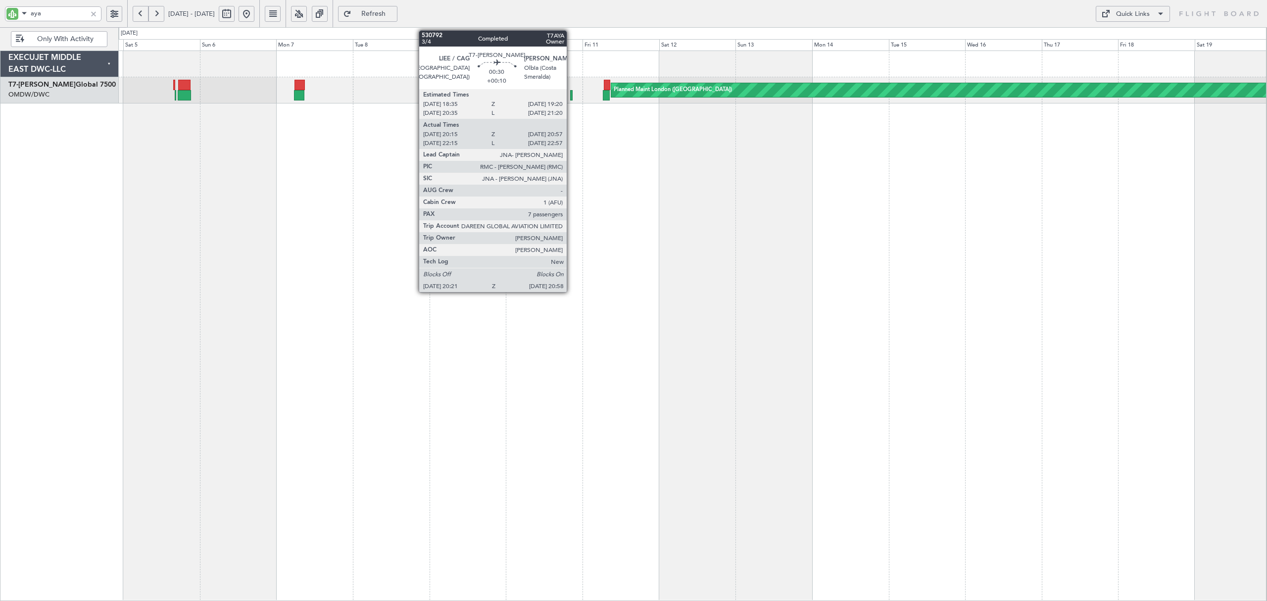
click at [571, 97] on div at bounding box center [571, 95] width 2 height 10
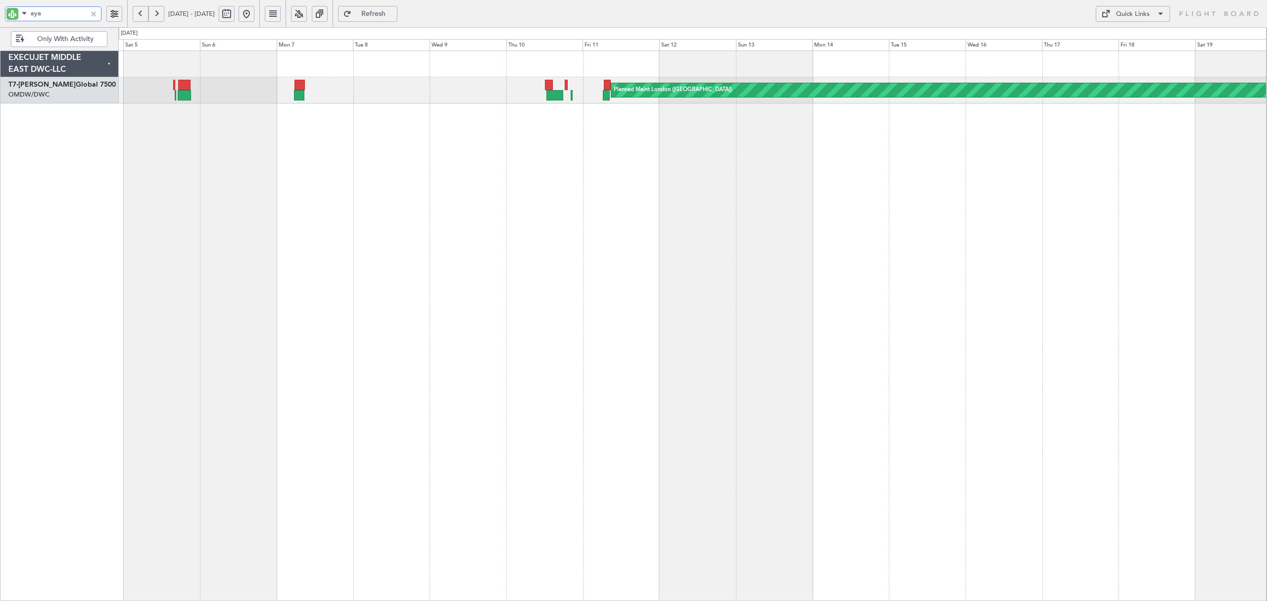
drag, startPoint x: 63, startPoint y: 15, endPoint x: -37, endPoint y: 22, distance: 100.2
click at [0, 22] on html "aya 04 Jul 2025 - 19 Jul 2025 Refresh Quick Links Only With Activity Planned Ma…" at bounding box center [633, 300] width 1267 height 601
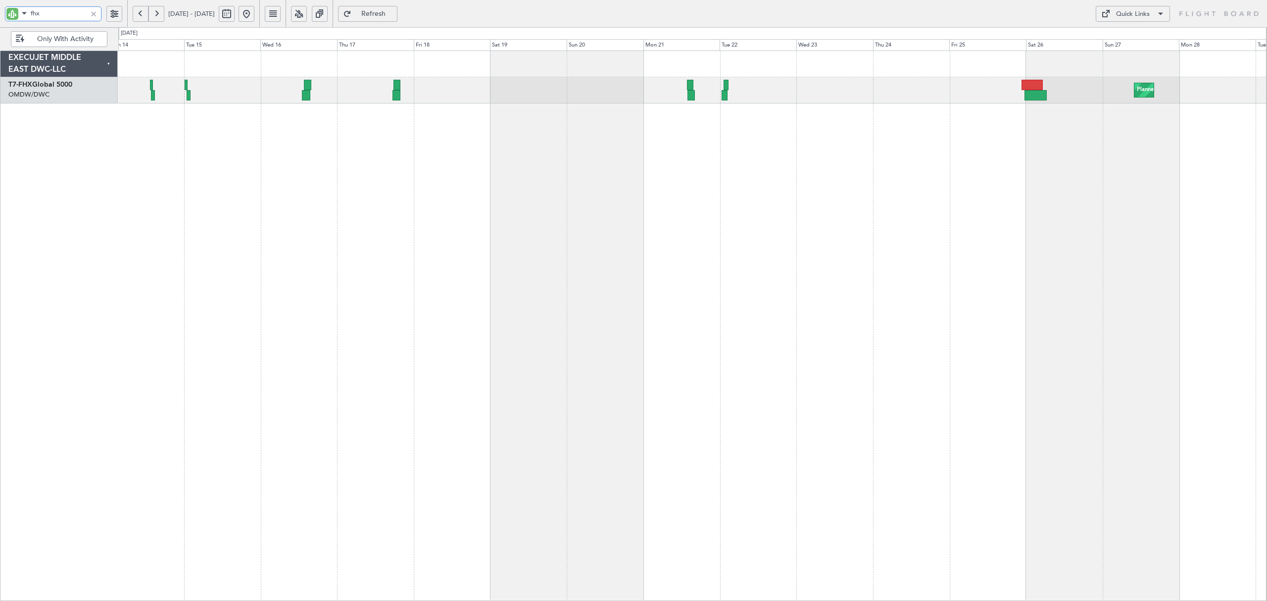
click at [280, 179] on div "Planned Maint London (Stansted) Planned Maint London (Stansted)" at bounding box center [692, 325] width 1148 height 550
click at [266, 175] on div "Planned Maint [GEOGRAPHIC_DATA] ([GEOGRAPHIC_DATA])" at bounding box center [692, 325] width 1148 height 550
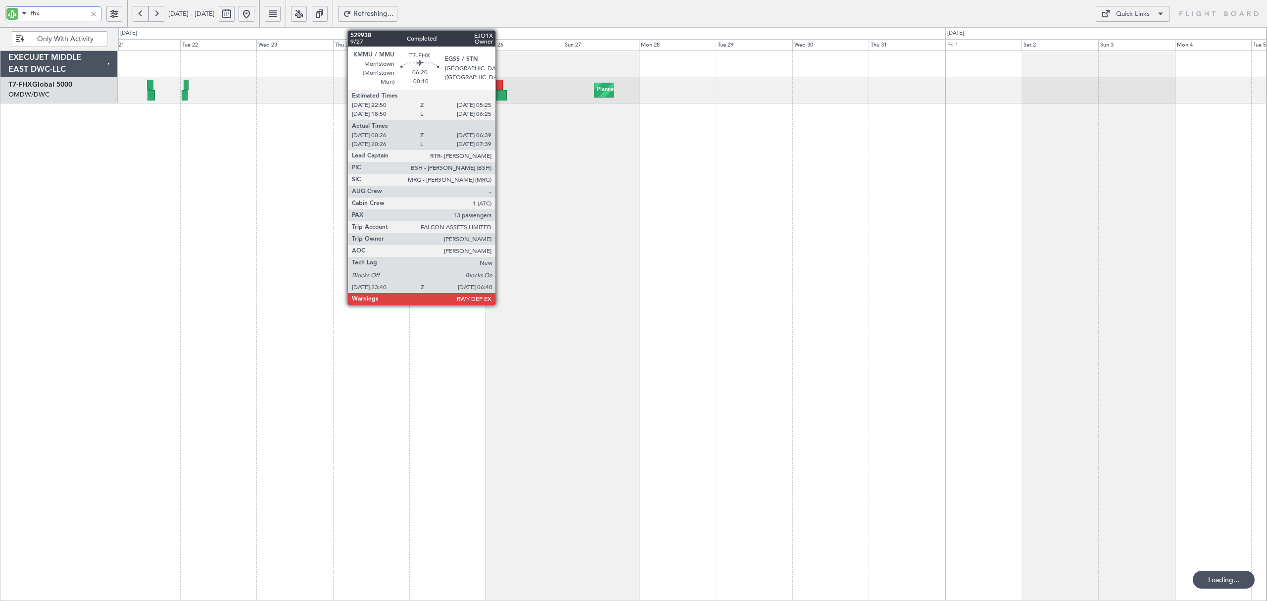
click at [500, 95] on div at bounding box center [495, 95] width 23 height 10
type input "fhx"
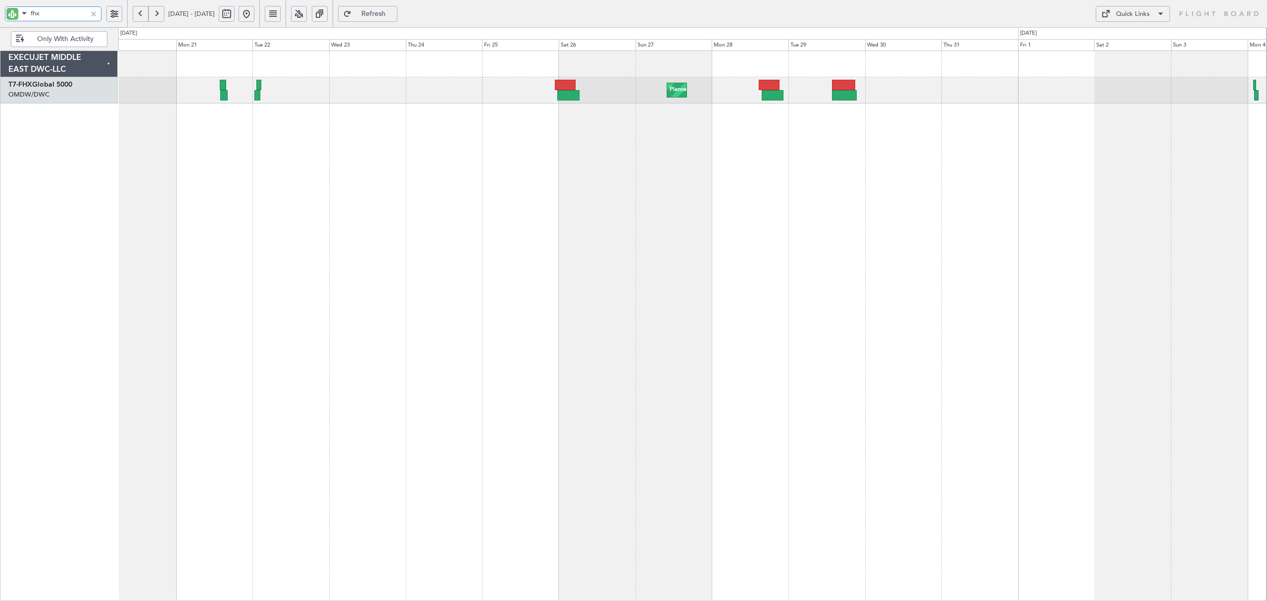
click at [241, 114] on div "Planned Maint [GEOGRAPHIC_DATA] ([GEOGRAPHIC_DATA])" at bounding box center [692, 325] width 1148 height 550
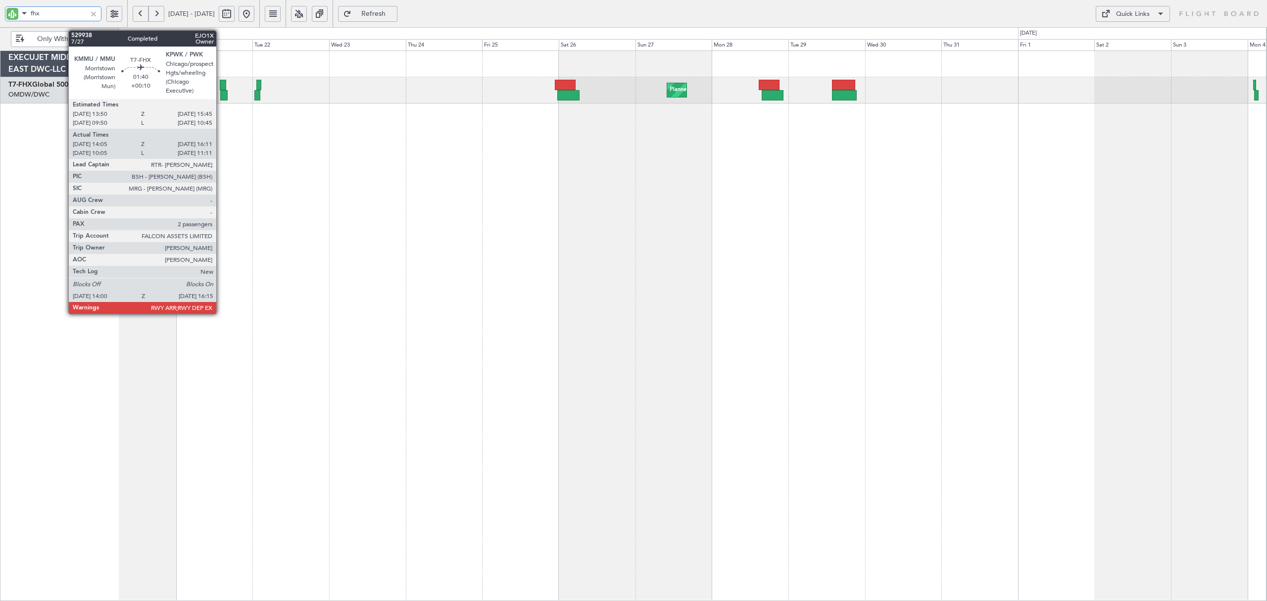
click at [221, 94] on div at bounding box center [223, 95] width 7 height 10
